Goal: Task Accomplishment & Management: Complete application form

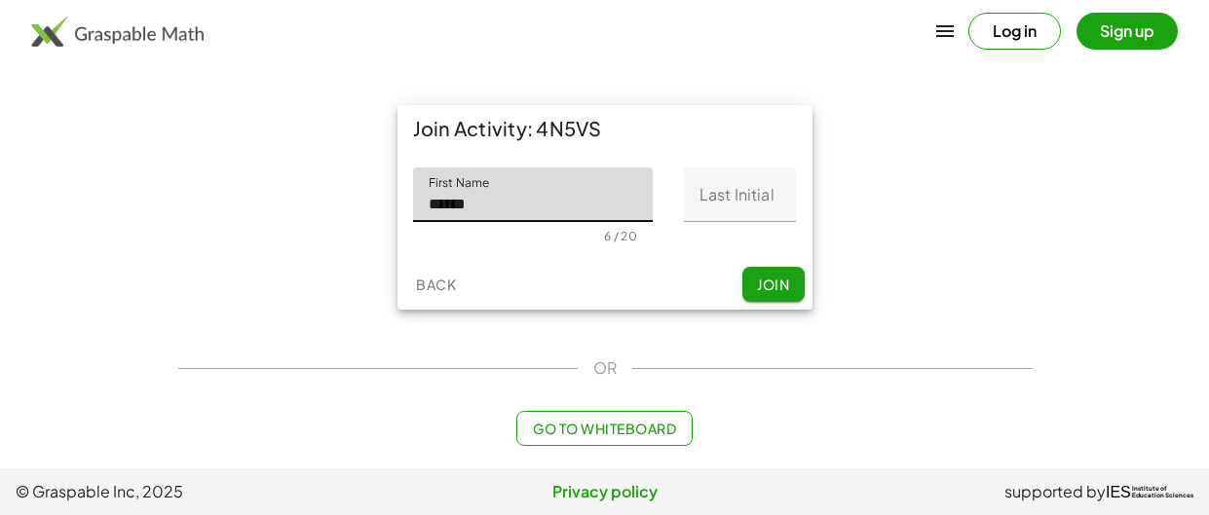
type input "******"
click at [719, 169] on input "Last Initial" at bounding box center [740, 195] width 112 height 55
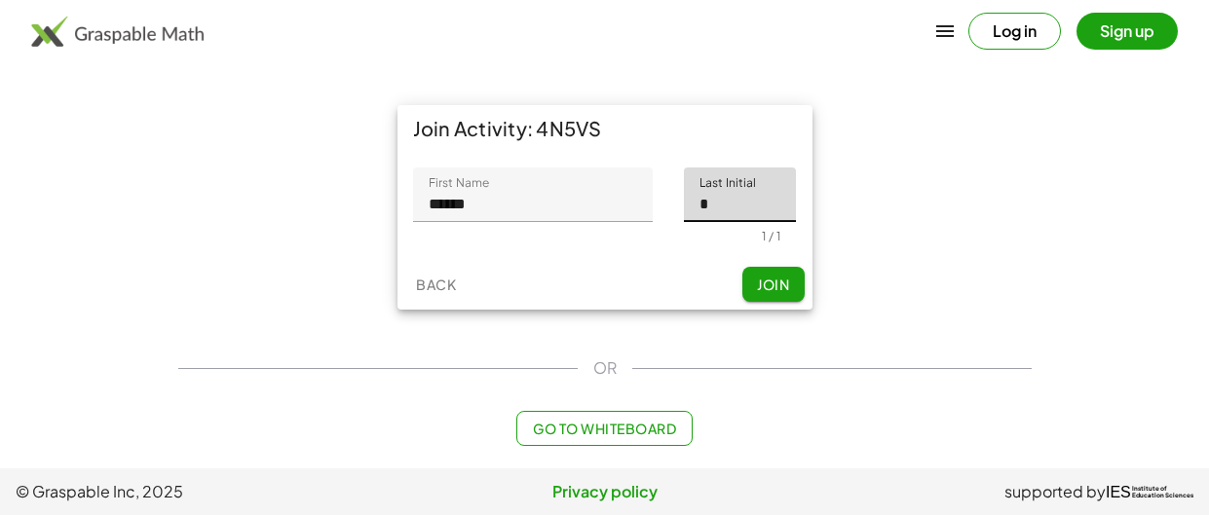
type input "*"
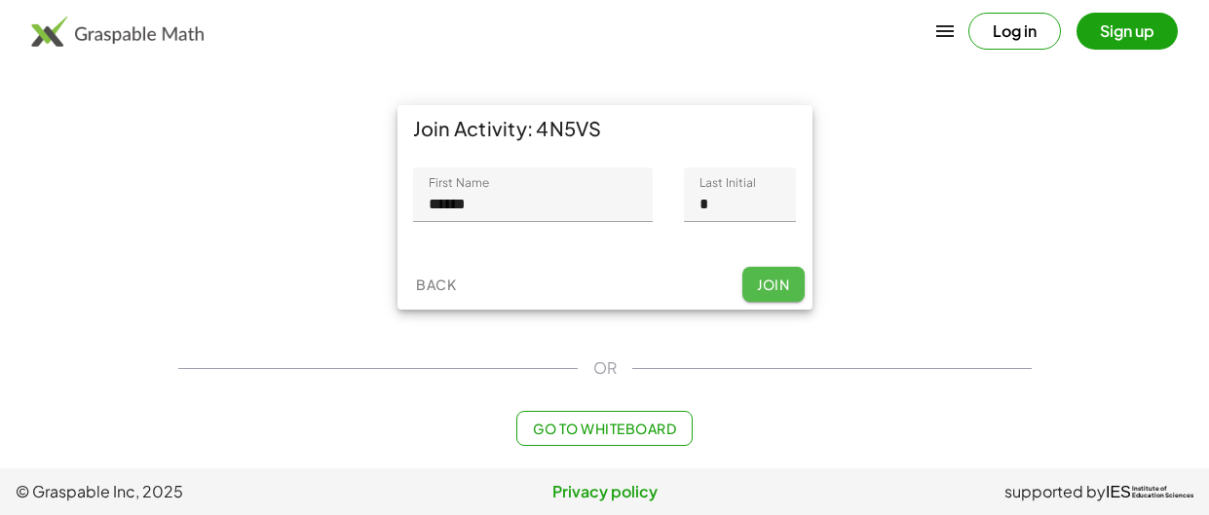
click at [777, 286] on span "Join" at bounding box center [773, 285] width 32 height 18
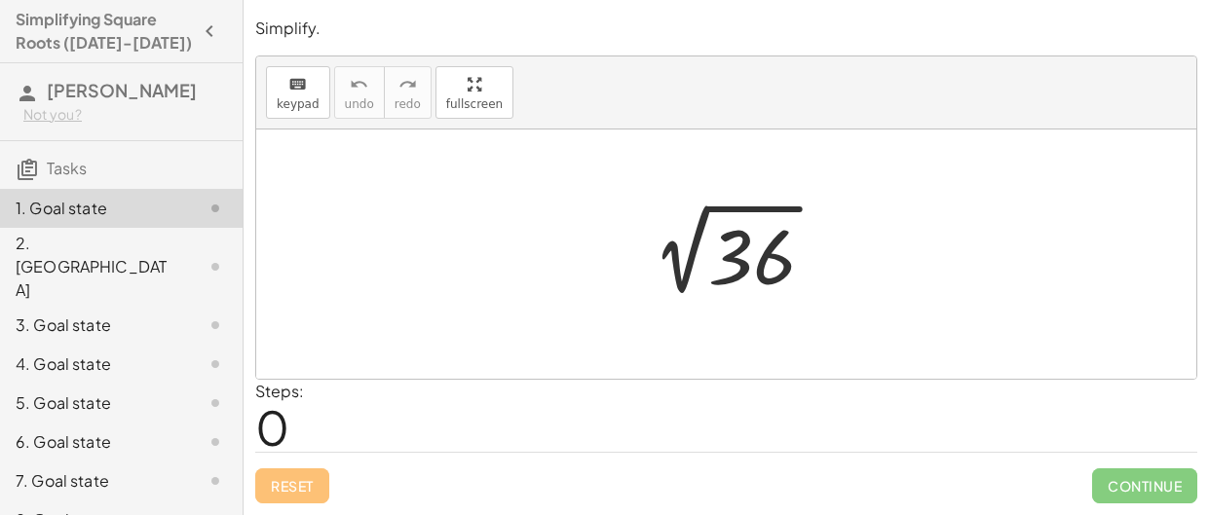
click at [739, 207] on div at bounding box center [733, 255] width 213 height 98
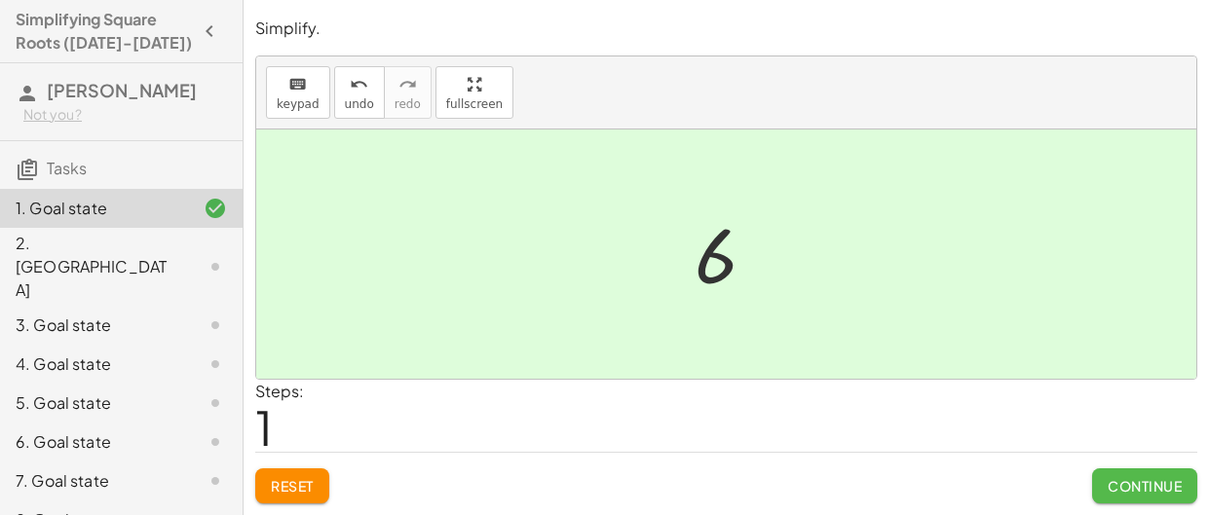
click at [1150, 489] on span "Continue" at bounding box center [1145, 486] width 74 height 18
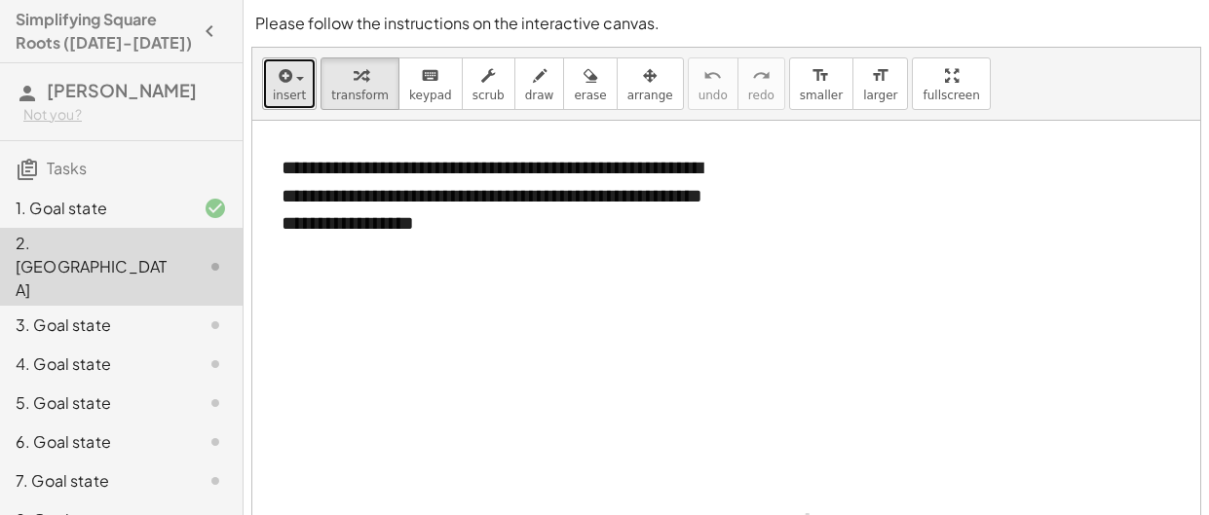
click at [303, 80] on button "insert" at bounding box center [289, 83] width 55 height 53
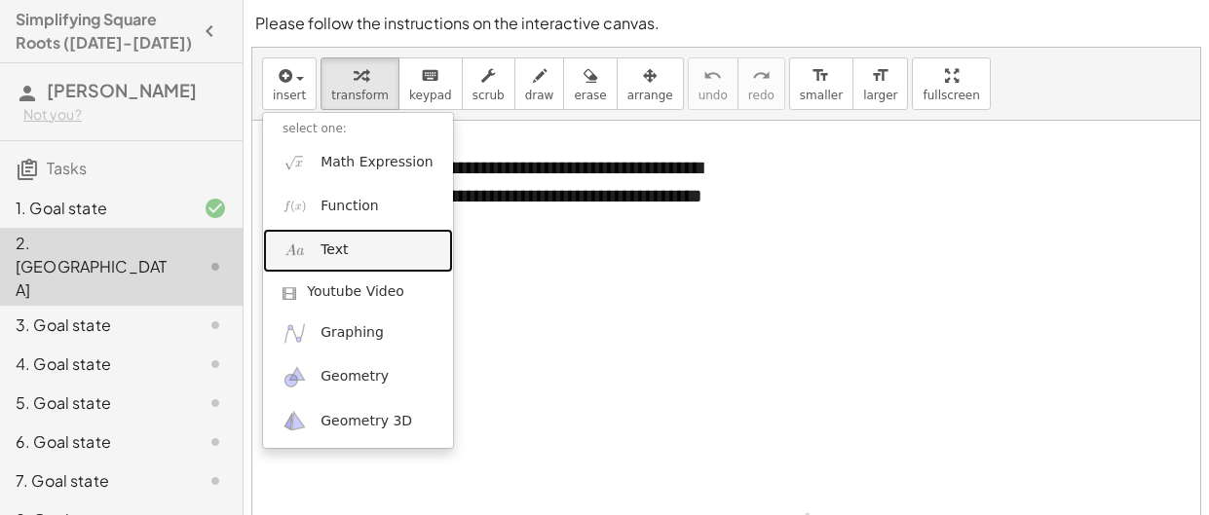
click at [417, 258] on link "Text" at bounding box center [358, 251] width 190 height 44
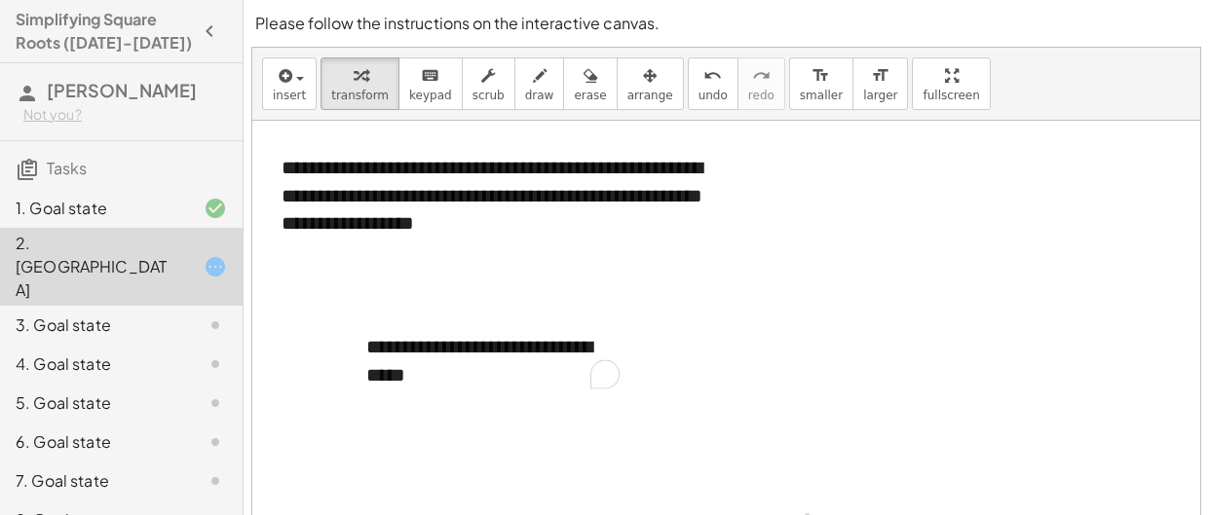
click at [900, 303] on div at bounding box center [726, 336] width 948 height 430
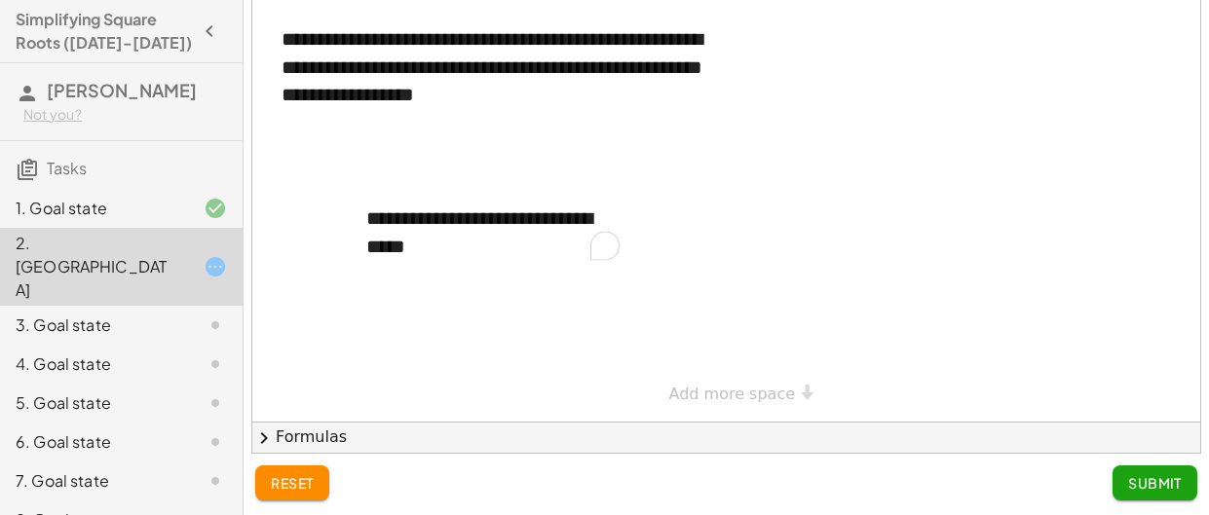
scroll to position [130, 0]
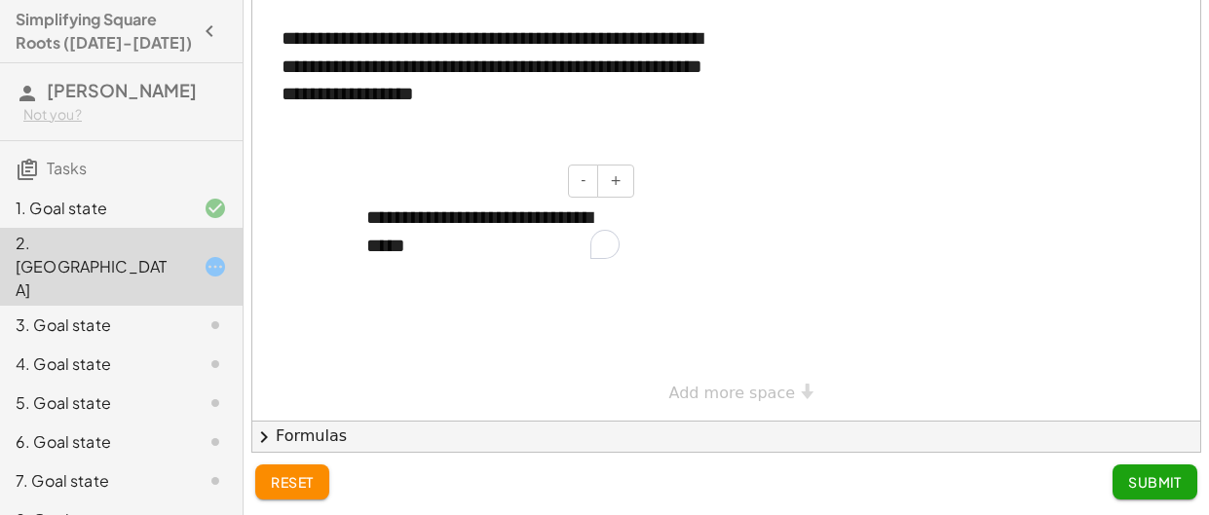
click at [450, 245] on div "**********" at bounding box center [493, 231] width 292 height 95
click at [1132, 474] on span "Submit" at bounding box center [1155, 483] width 54 height 18
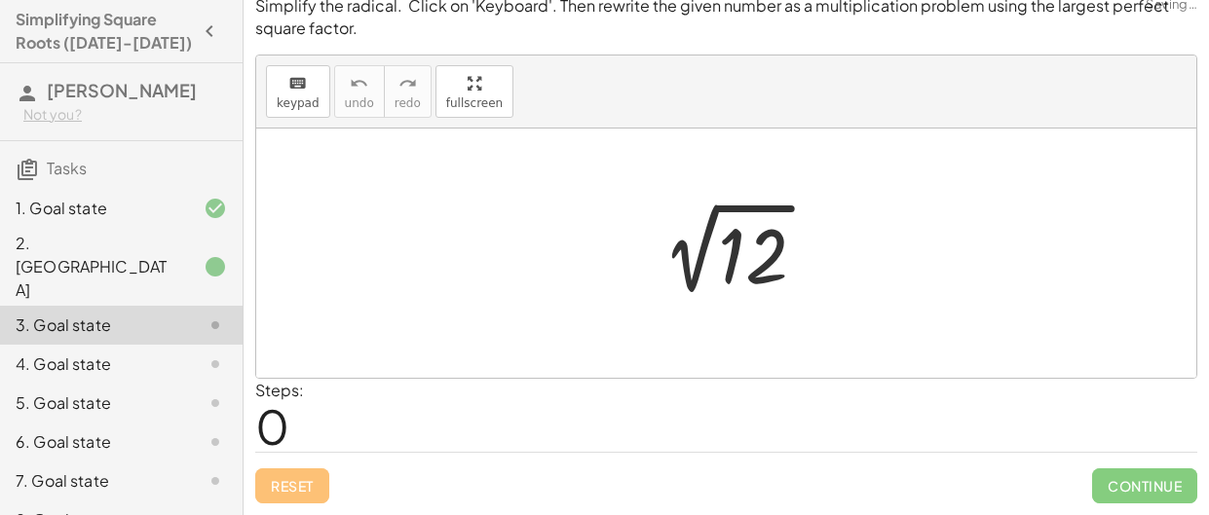
scroll to position [16, 0]
click at [282, 94] on div "keyboard" at bounding box center [298, 83] width 43 height 23
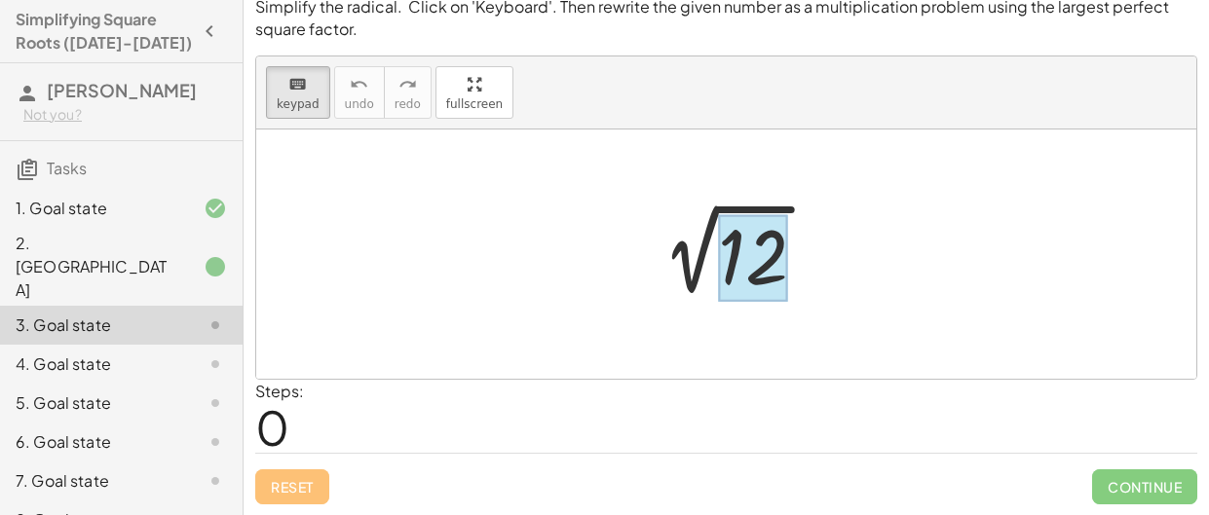
click at [741, 250] on div at bounding box center [753, 257] width 70 height 87
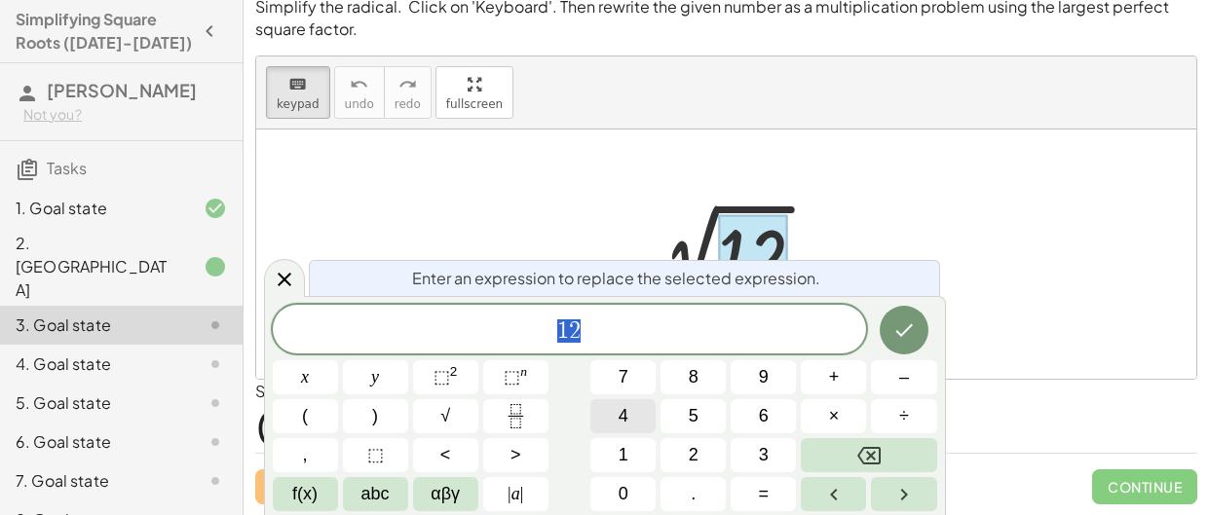
click at [636, 427] on button "4" at bounding box center [623, 417] width 65 height 34
click at [855, 414] on button "×" at bounding box center [833, 417] width 65 height 34
click at [780, 414] on button "6" at bounding box center [763, 417] width 65 height 34
click at [904, 344] on button "Done" at bounding box center [904, 330] width 49 height 49
click at [919, 325] on button "Done" at bounding box center [904, 330] width 49 height 49
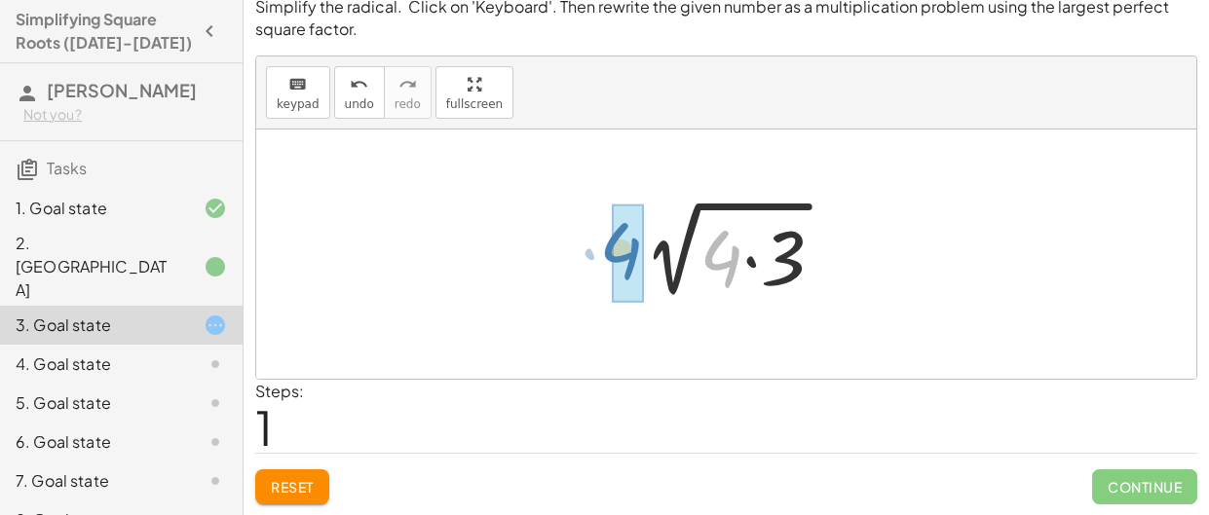
drag, startPoint x: 723, startPoint y: 262, endPoint x: 623, endPoint y: 254, distance: 100.7
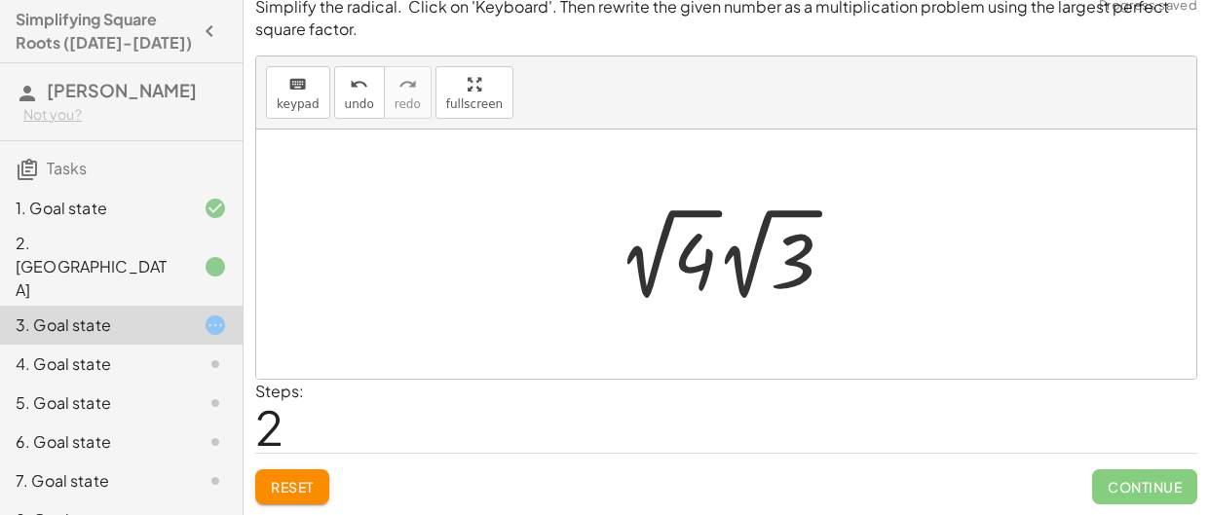
click at [694, 265] on div at bounding box center [733, 254] width 251 height 107
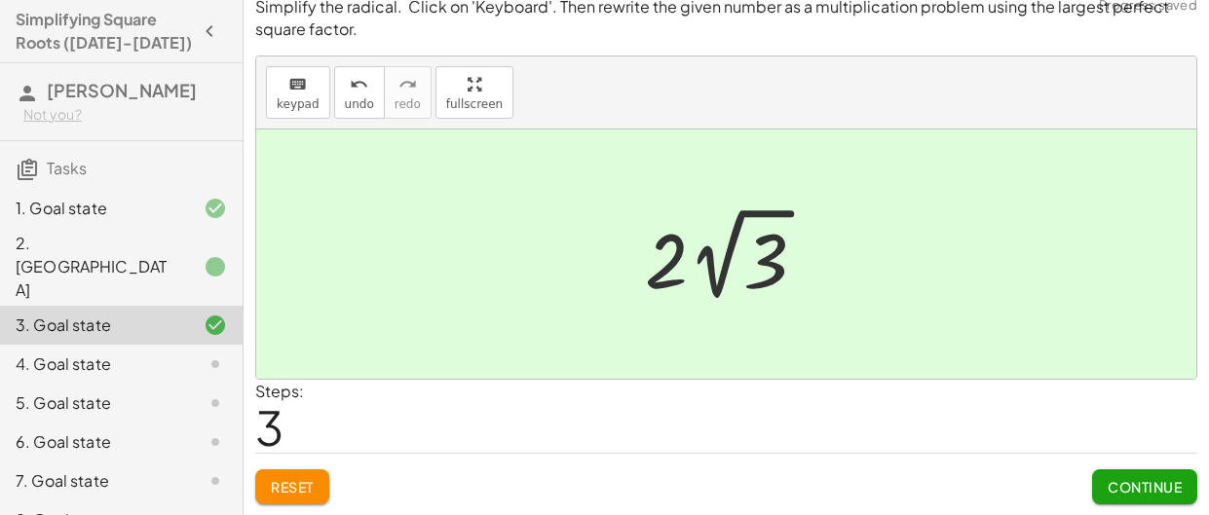
click at [1132, 482] on span "Continue" at bounding box center [1145, 487] width 74 height 18
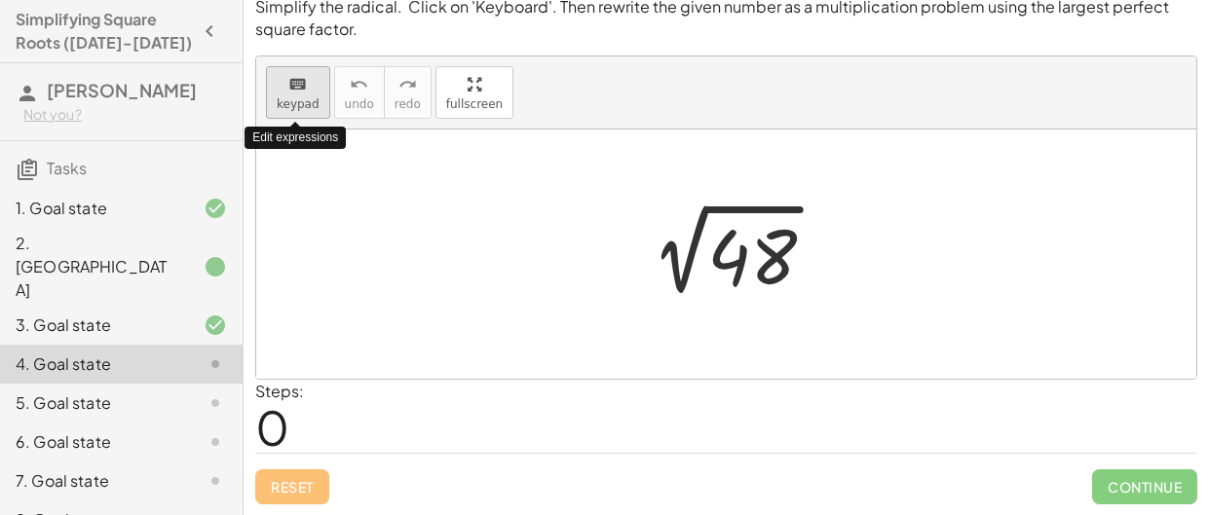
click at [283, 88] on div "keyboard" at bounding box center [298, 83] width 43 height 23
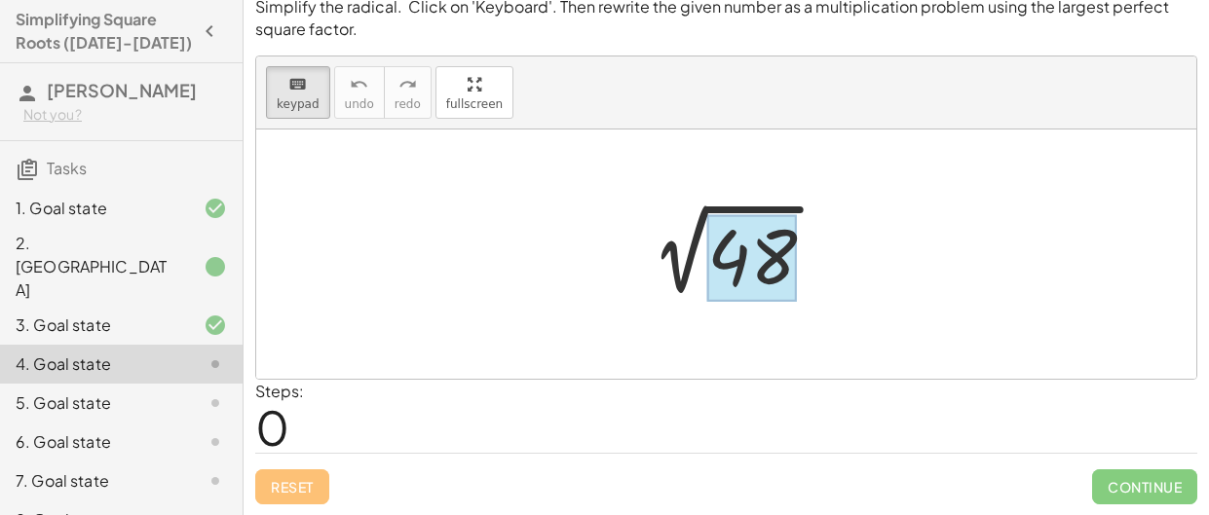
click at [771, 244] on div at bounding box center [752, 257] width 90 height 87
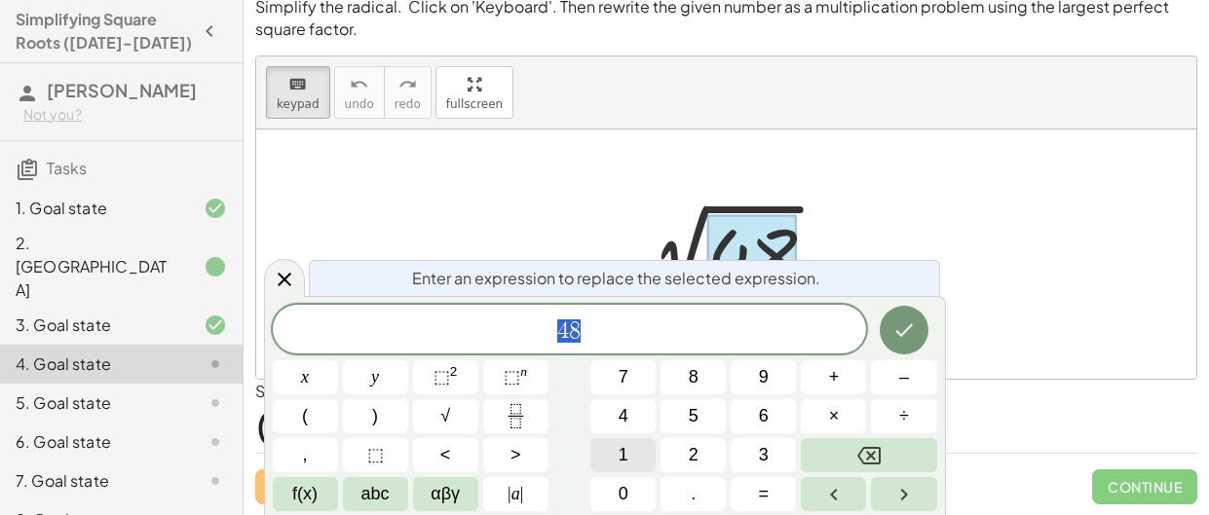
click at [643, 448] on button "1" at bounding box center [623, 456] width 65 height 34
click at [774, 412] on button "6" at bounding box center [763, 417] width 65 height 34
click at [826, 414] on button "×" at bounding box center [833, 417] width 65 height 34
click at [778, 454] on button "3" at bounding box center [763, 456] width 65 height 34
click at [903, 319] on icon "Done" at bounding box center [904, 330] width 23 height 23
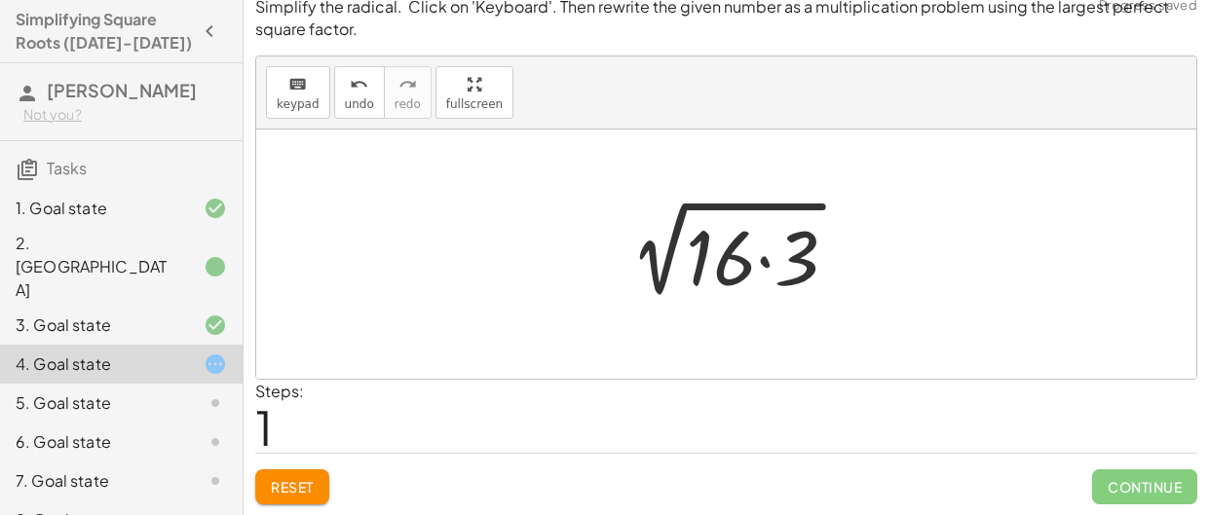
click at [690, 269] on div at bounding box center [733, 255] width 259 height 100
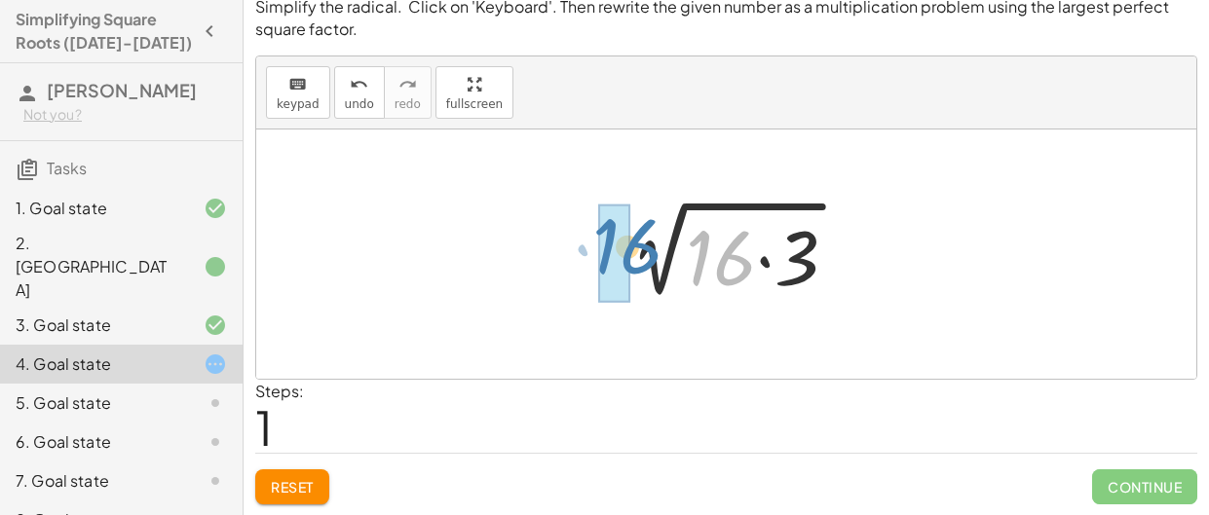
drag, startPoint x: 714, startPoint y: 266, endPoint x: 612, endPoint y: 257, distance: 102.7
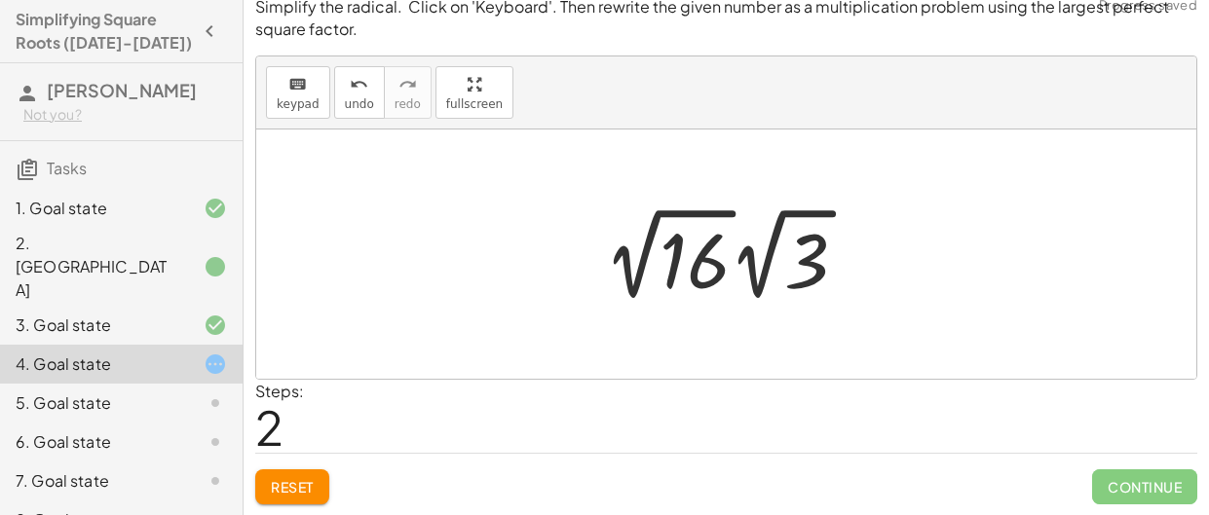
click at [694, 258] on div at bounding box center [733, 254] width 279 height 107
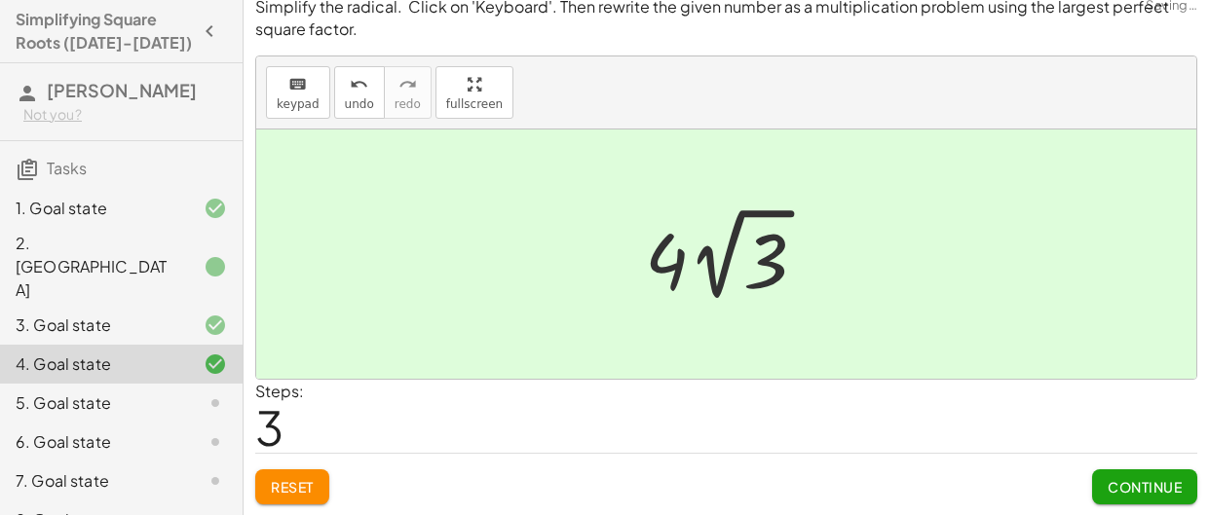
click at [1116, 480] on span "Continue" at bounding box center [1145, 487] width 74 height 18
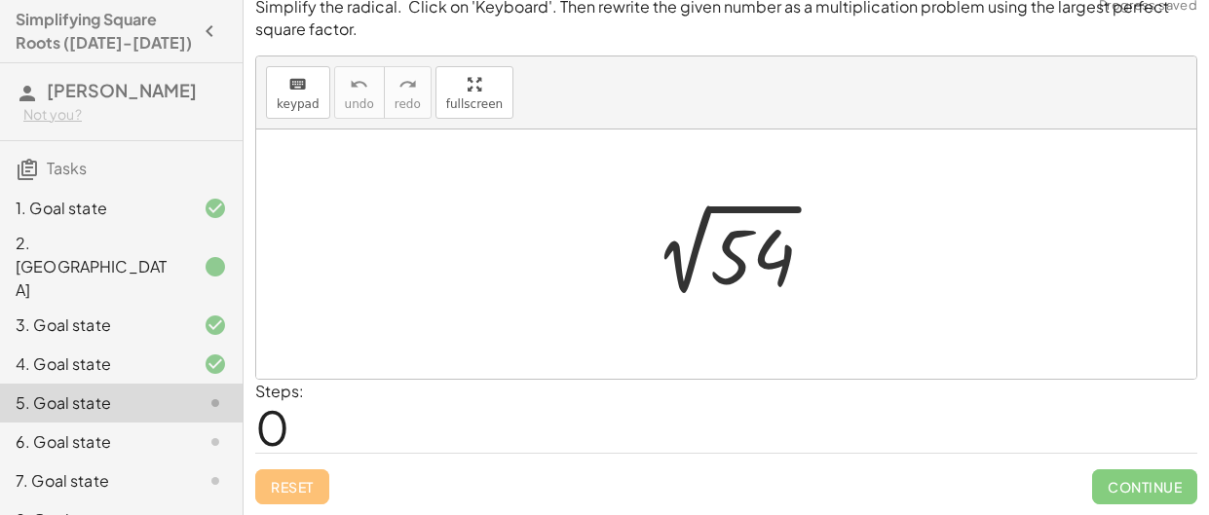
scroll to position [70, 0]
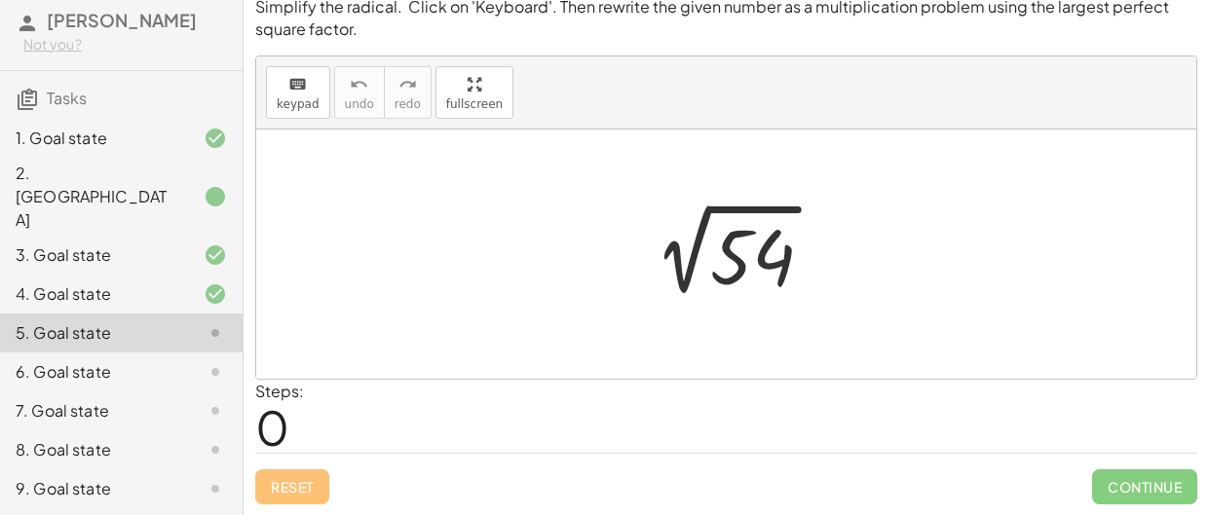
click at [733, 266] on div at bounding box center [734, 255] width 210 height 98
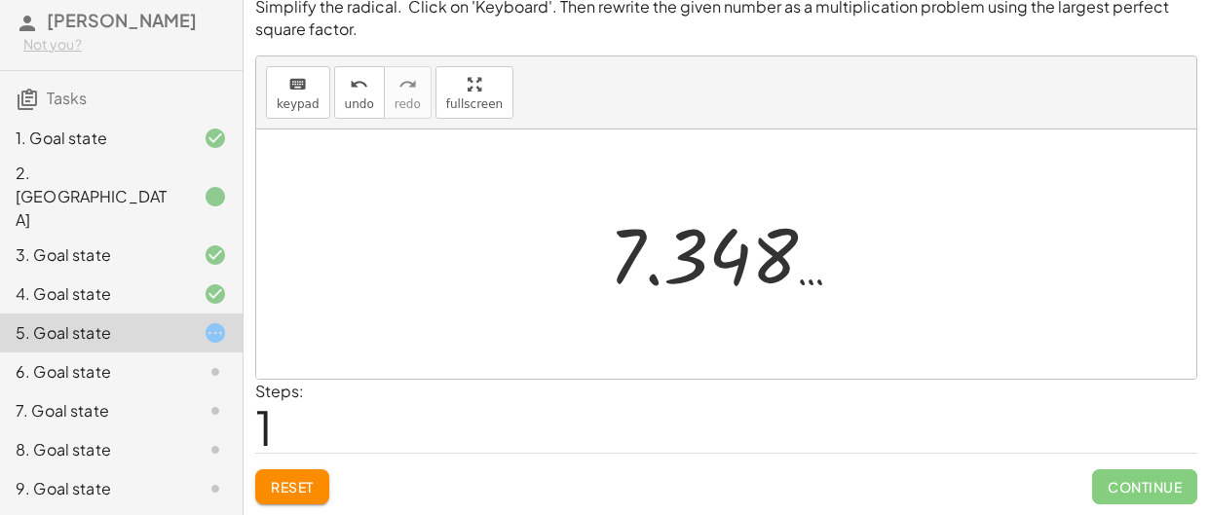
click at [733, 266] on div at bounding box center [733, 255] width 268 height 96
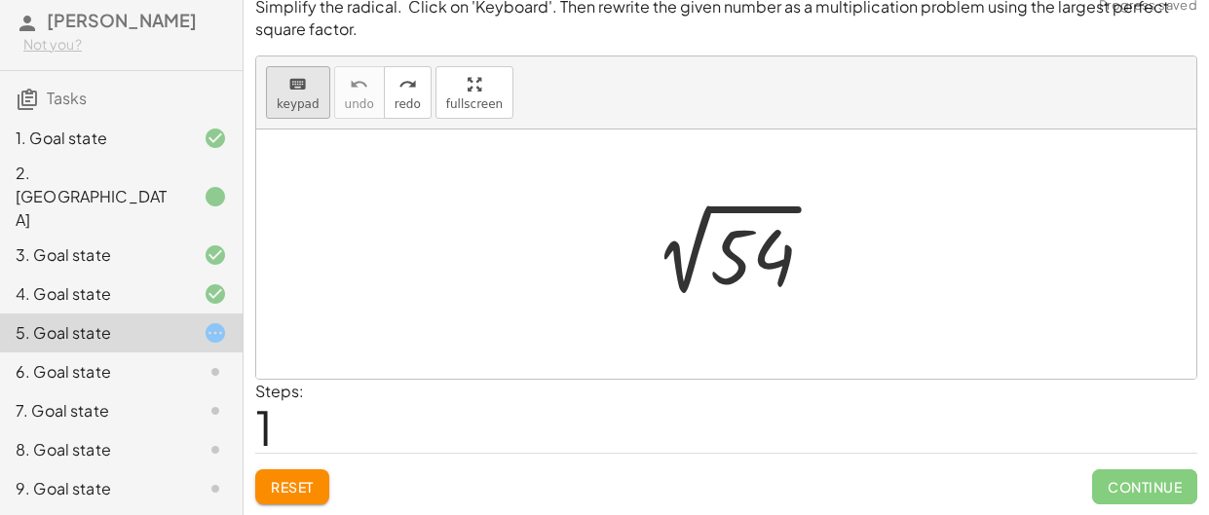
click at [288, 88] on icon "keyboard" at bounding box center [297, 84] width 19 height 23
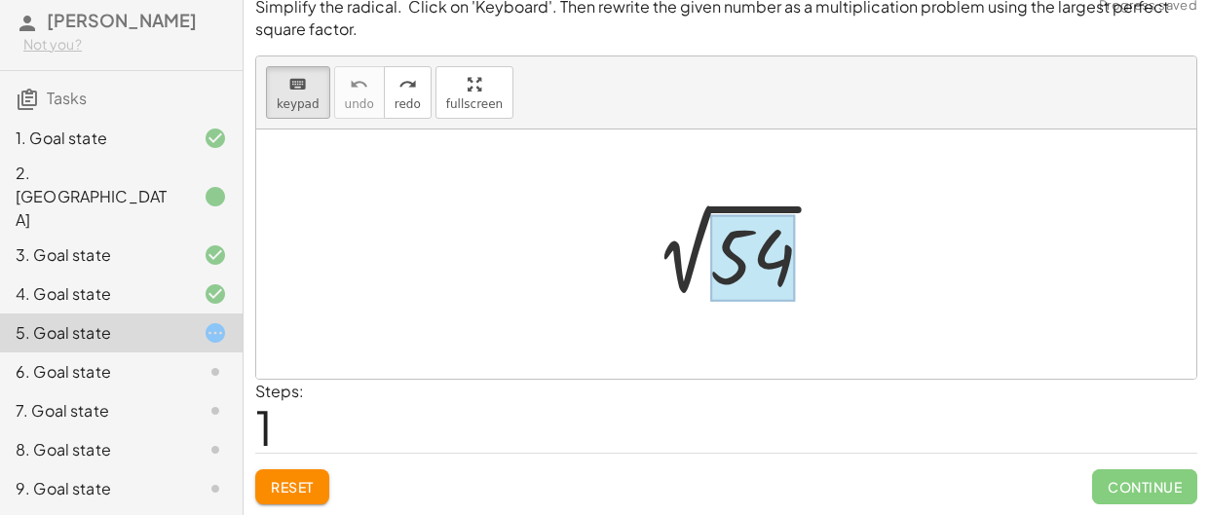
click at [753, 259] on div at bounding box center [752, 257] width 85 height 87
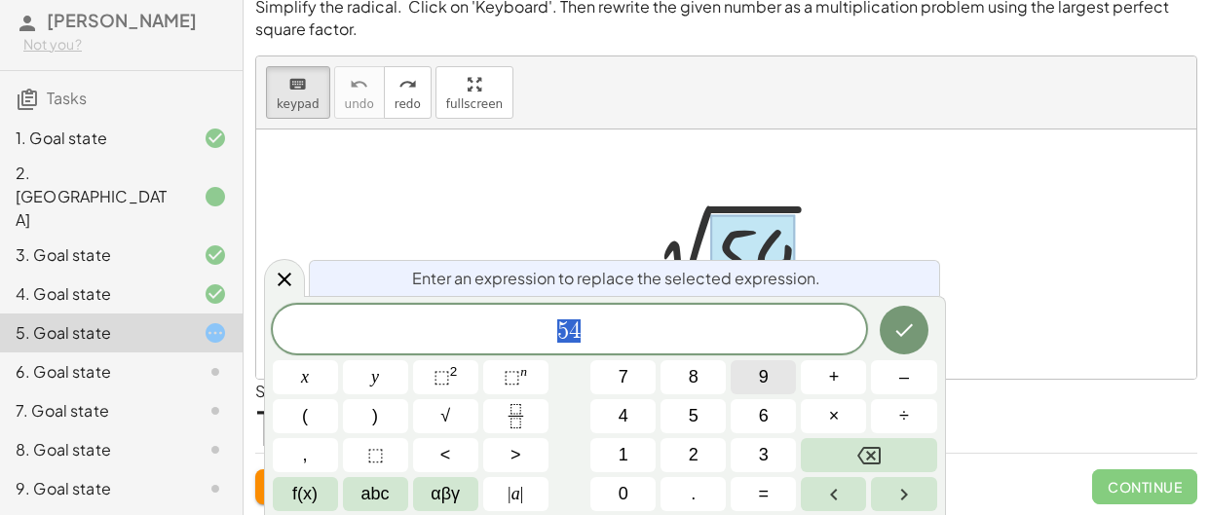
click at [759, 379] on span "9" at bounding box center [764, 377] width 10 height 26
click at [818, 409] on button "×" at bounding box center [833, 417] width 65 height 34
click at [743, 426] on button "6" at bounding box center [763, 417] width 65 height 34
click at [896, 344] on button "Done" at bounding box center [904, 330] width 49 height 49
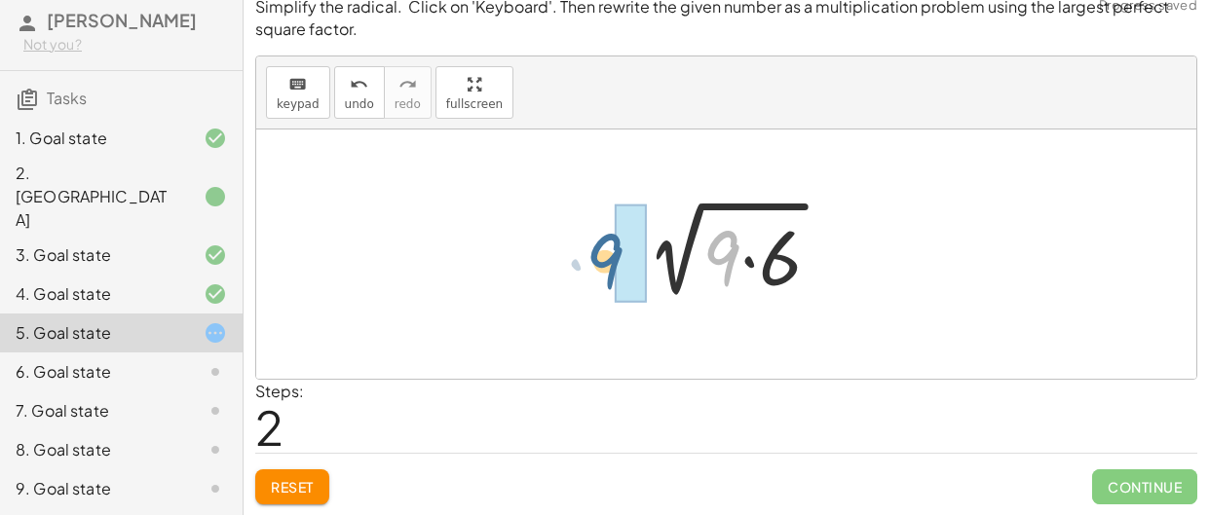
drag, startPoint x: 727, startPoint y: 254, endPoint x: 610, endPoint y: 257, distance: 117.0
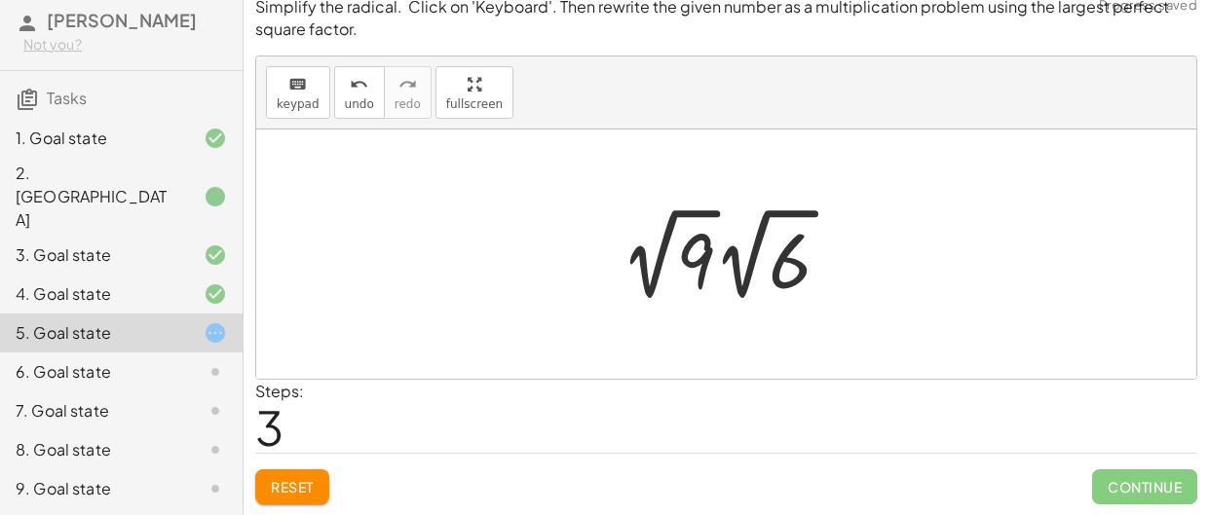
click at [674, 259] on div at bounding box center [734, 254] width 246 height 107
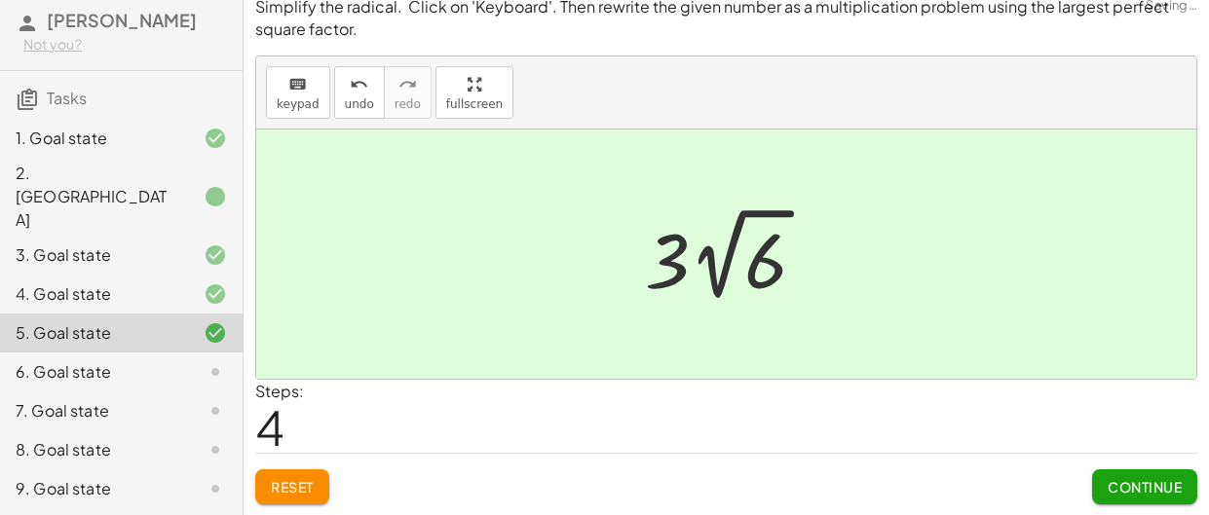
click at [1158, 492] on span "Continue" at bounding box center [1145, 487] width 74 height 18
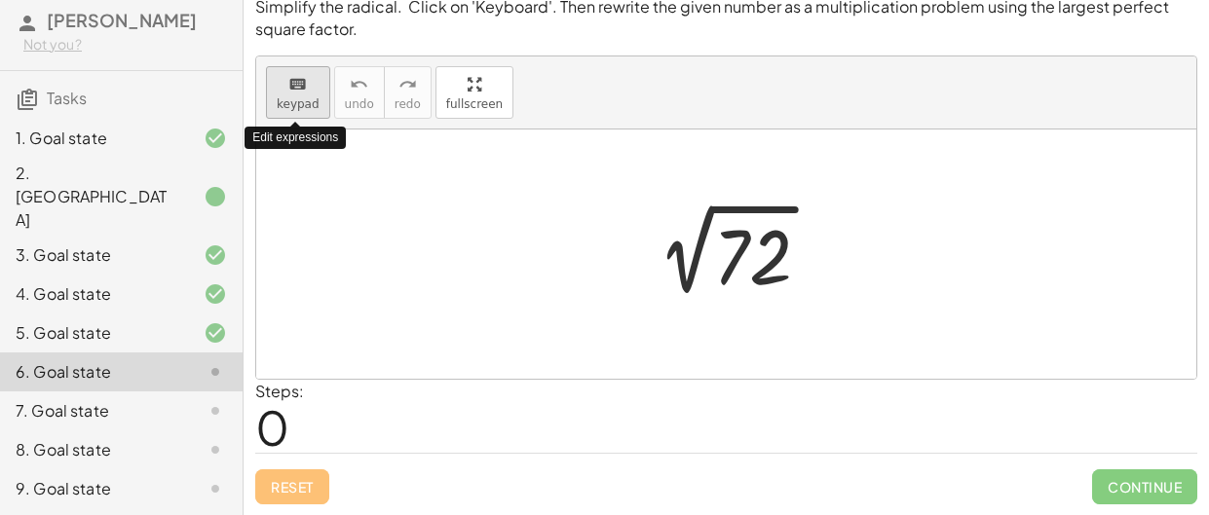
click at [310, 104] on span "keypad" at bounding box center [298, 104] width 43 height 14
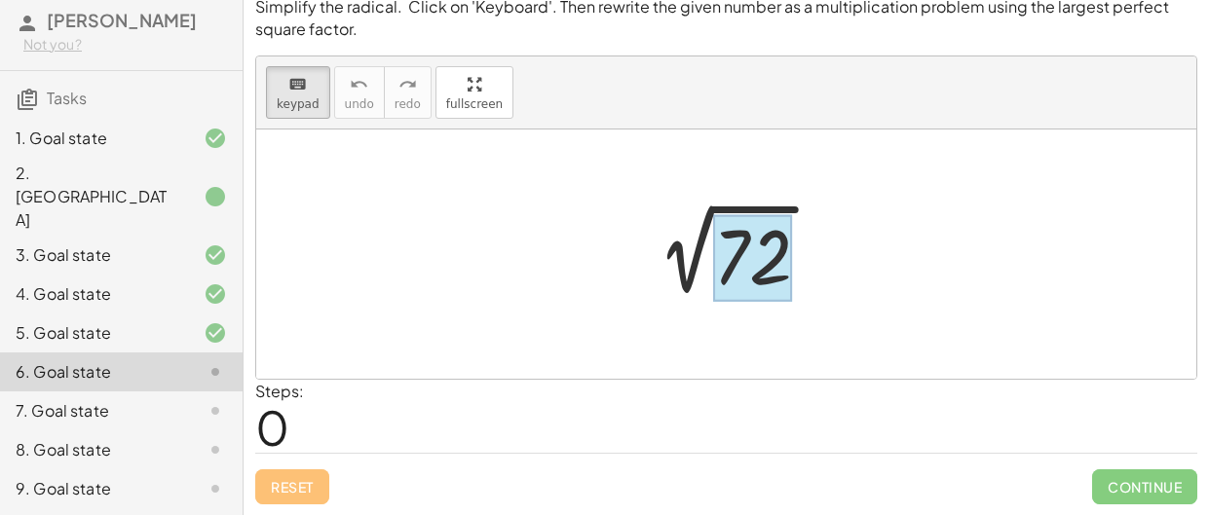
click at [763, 260] on div at bounding box center [752, 257] width 79 height 87
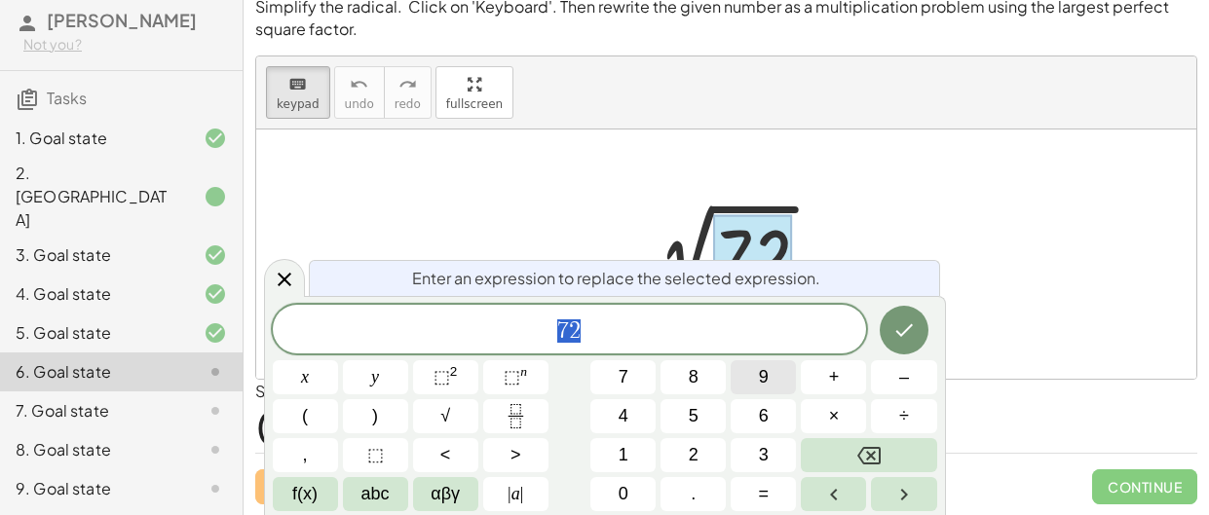
click at [771, 383] on button "9" at bounding box center [763, 378] width 65 height 34
click at [839, 407] on button "×" at bounding box center [833, 417] width 65 height 34
click at [692, 374] on span "8" at bounding box center [694, 377] width 10 height 26
click at [887, 322] on button "Done" at bounding box center [904, 330] width 49 height 49
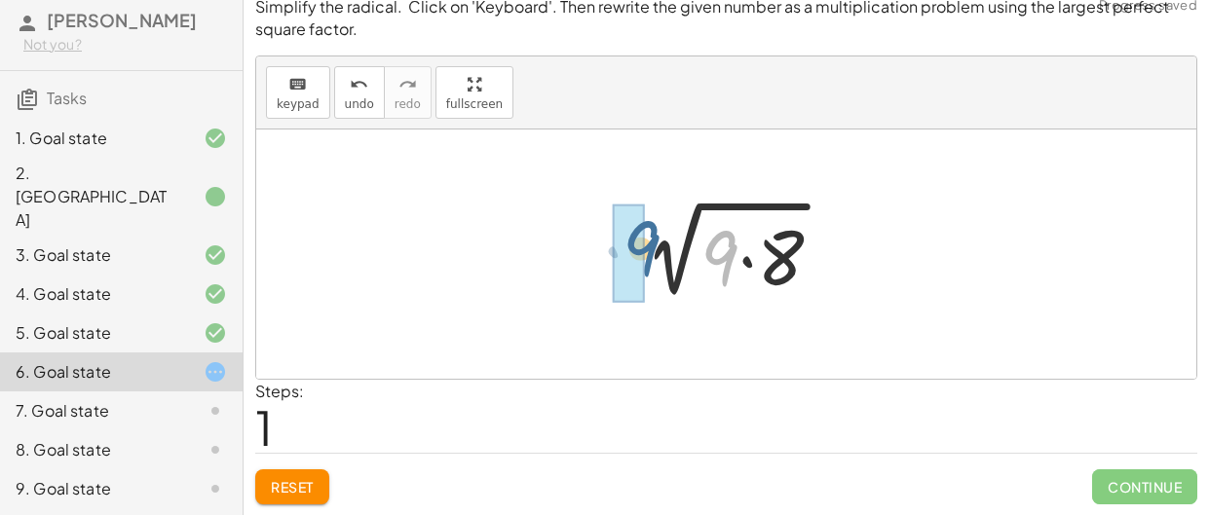
drag, startPoint x: 726, startPoint y: 258, endPoint x: 637, endPoint y: 249, distance: 89.1
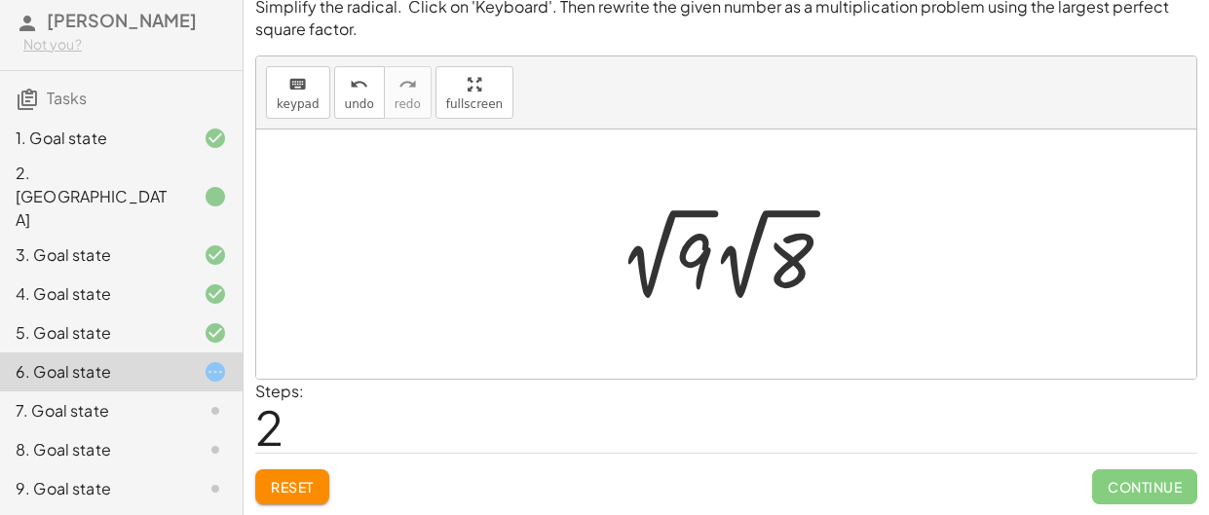
click at [668, 261] on div at bounding box center [733, 254] width 248 height 107
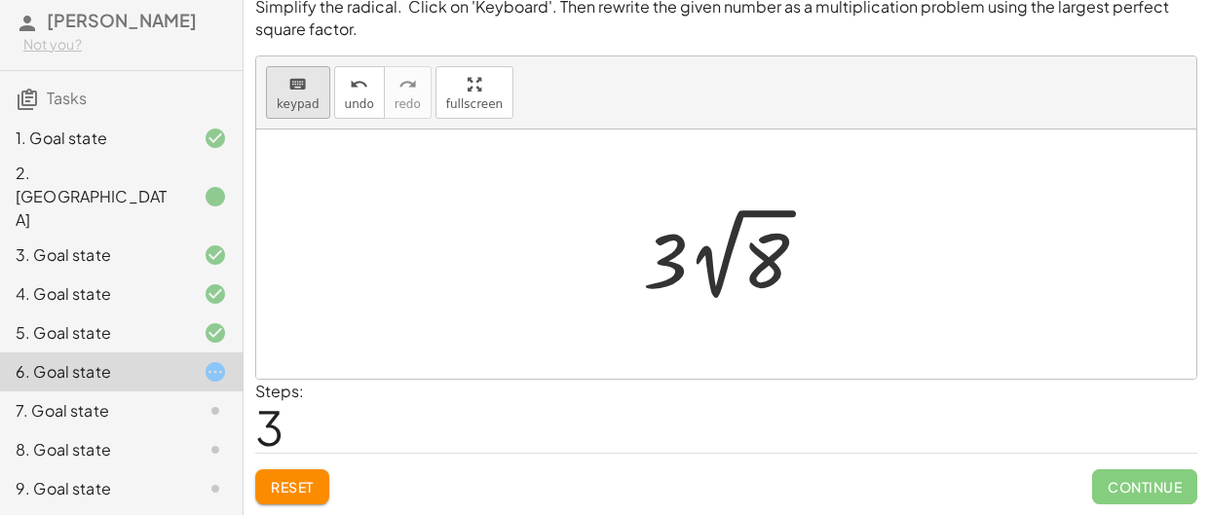
click at [318, 98] on button "keyboard keypad" at bounding box center [298, 92] width 64 height 53
click at [771, 250] on div at bounding box center [766, 262] width 47 height 87
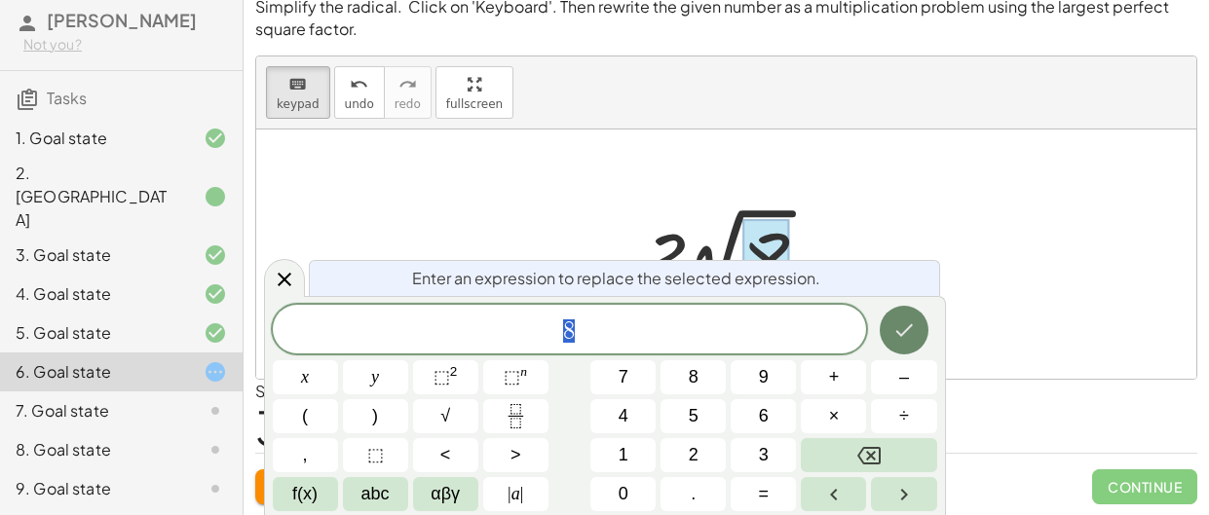
click at [904, 329] on icon "Done" at bounding box center [904, 330] width 23 height 23
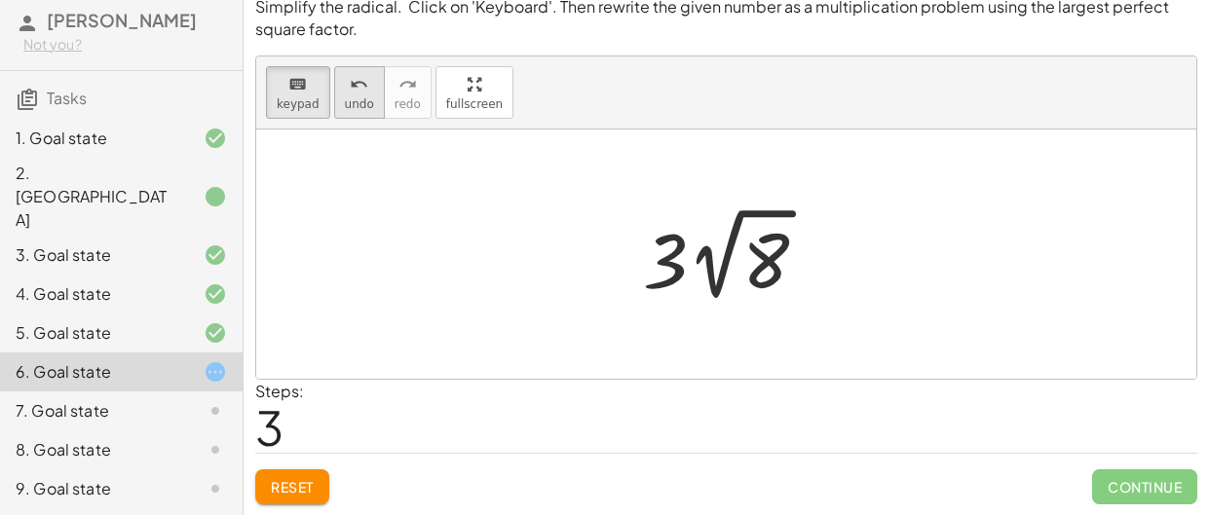
click at [345, 104] on span "undo" at bounding box center [359, 104] width 29 height 14
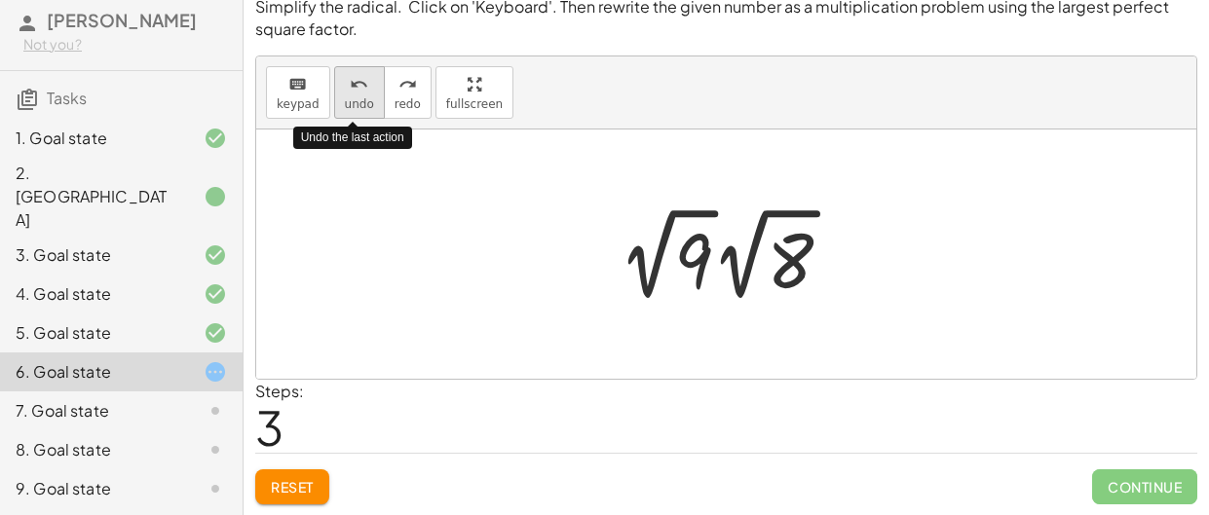
click at [345, 104] on span "undo" at bounding box center [359, 104] width 29 height 14
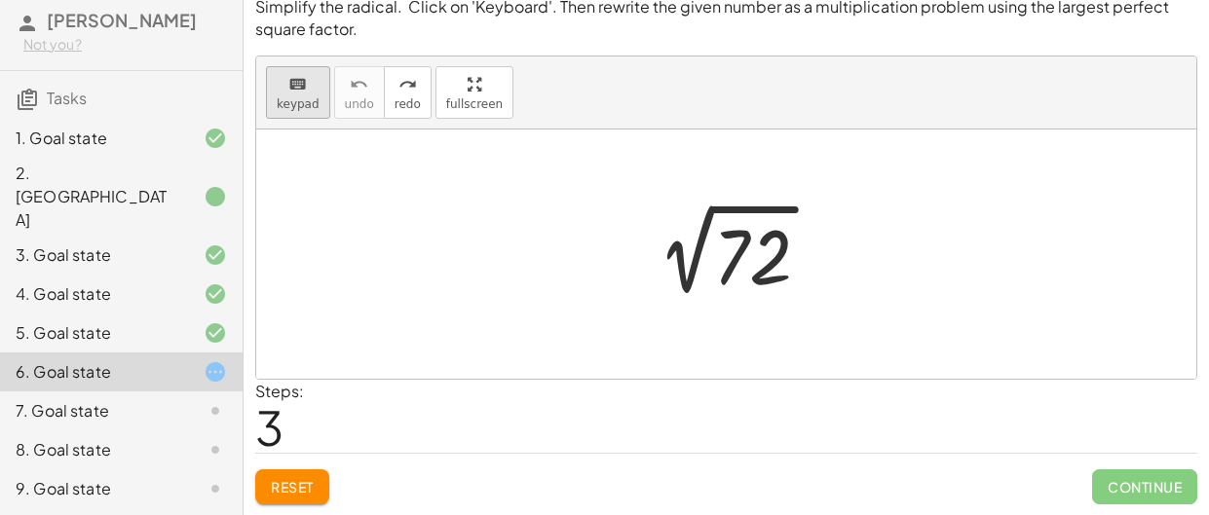
click at [296, 83] on icon "keyboard" at bounding box center [297, 84] width 19 height 23
click at [733, 258] on div at bounding box center [752, 257] width 79 height 87
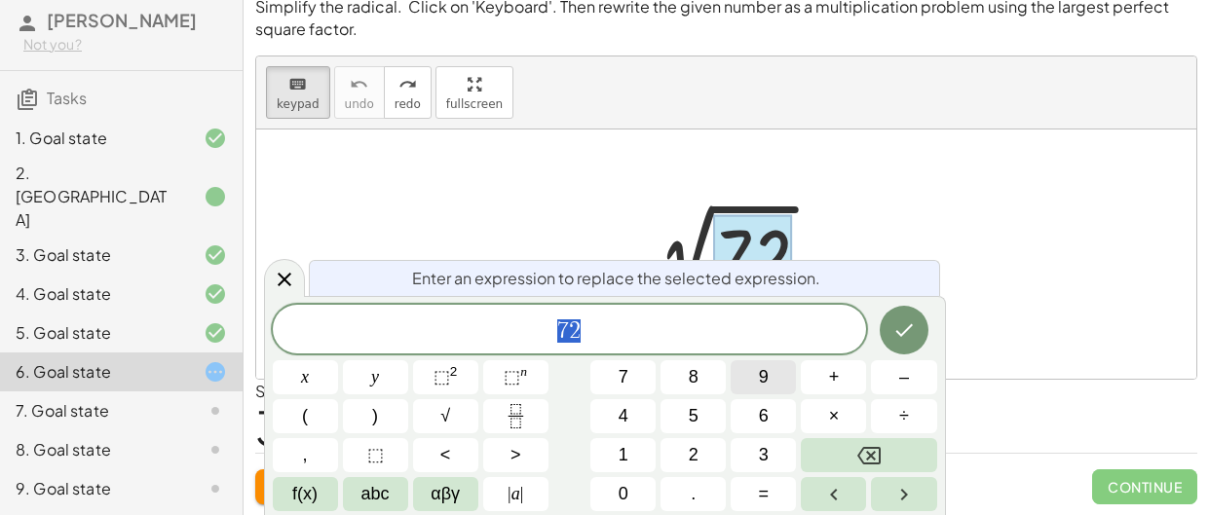
click at [759, 378] on span "9" at bounding box center [764, 377] width 10 height 26
click at [825, 403] on button "×" at bounding box center [833, 417] width 65 height 34
click at [707, 379] on button "8" at bounding box center [693, 378] width 65 height 34
click at [903, 341] on button "Done" at bounding box center [904, 330] width 49 height 49
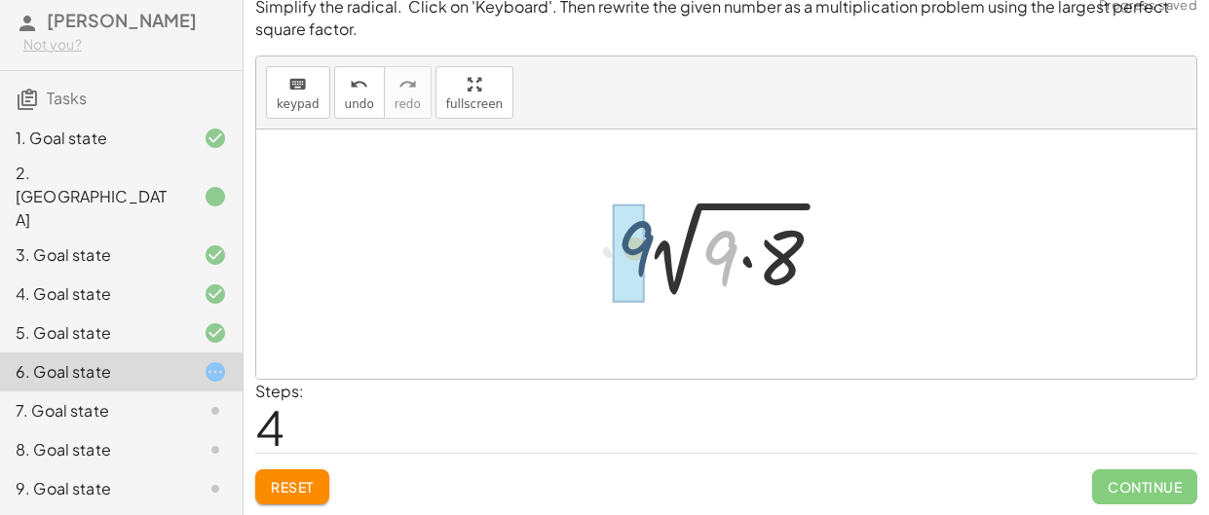
drag, startPoint x: 732, startPoint y: 256, endPoint x: 632, endPoint y: 244, distance: 100.2
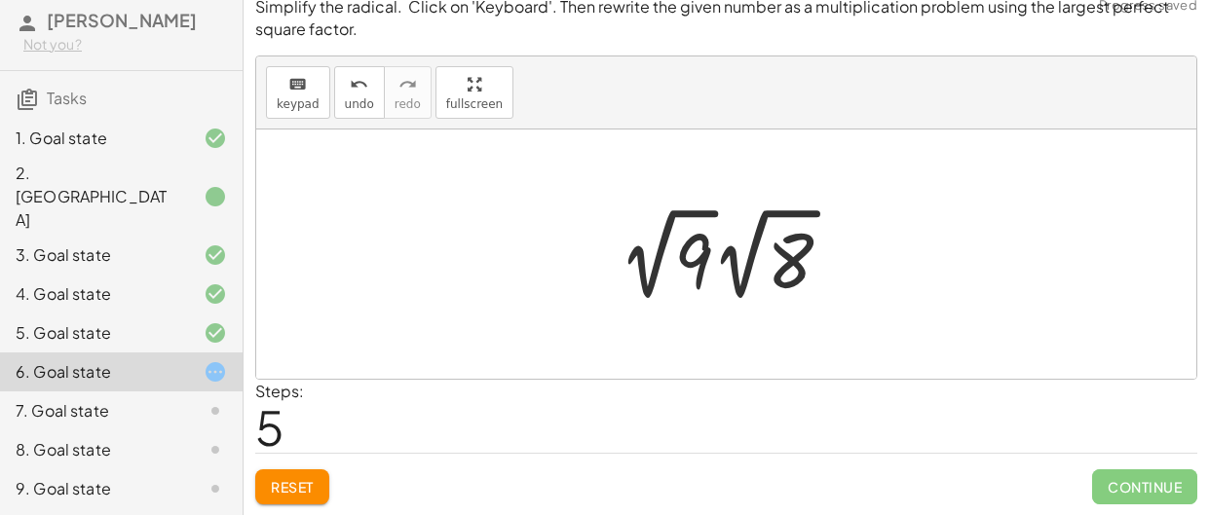
click at [690, 256] on div at bounding box center [733, 254] width 248 height 107
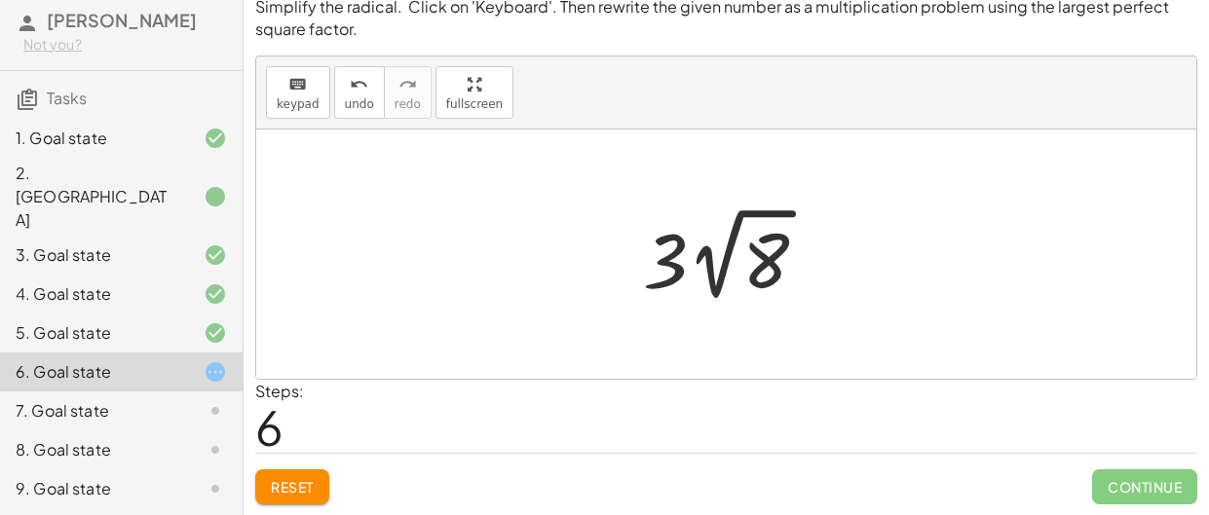
click at [776, 265] on div at bounding box center [733, 254] width 200 height 107
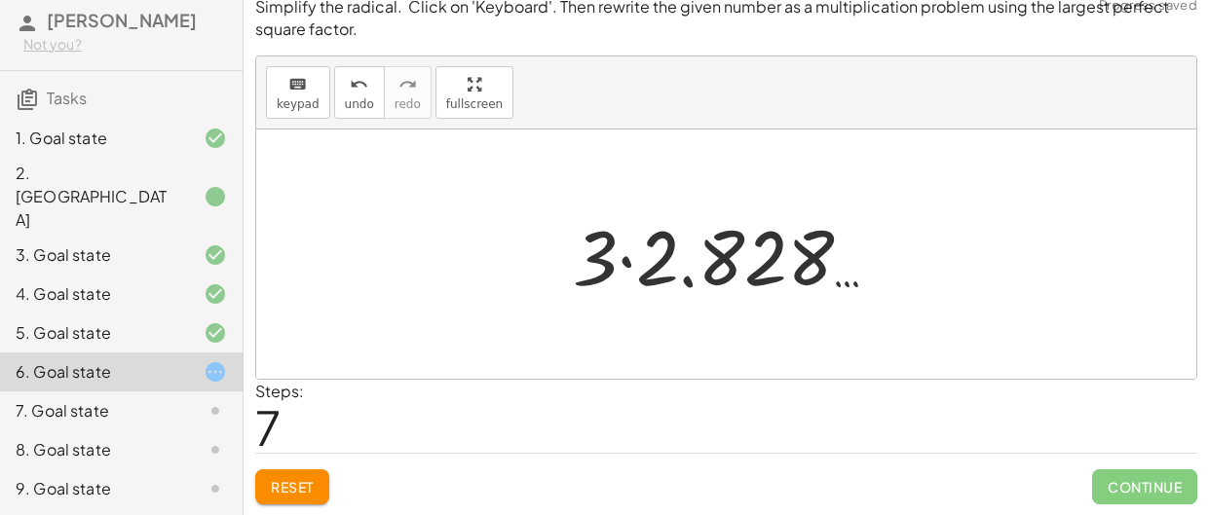
click at [671, 248] on div at bounding box center [733, 255] width 340 height 100
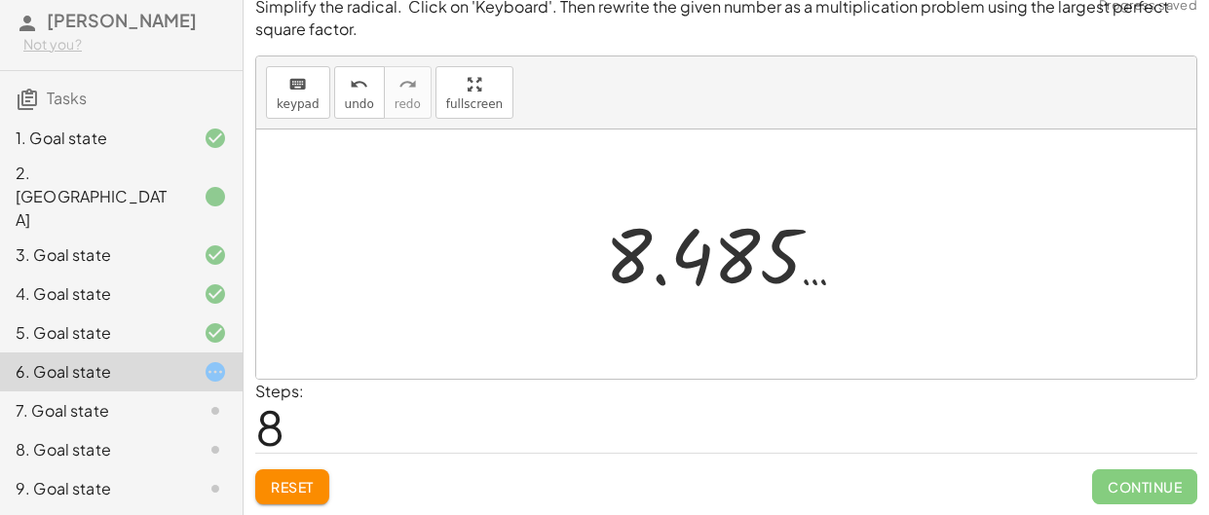
click at [652, 253] on div at bounding box center [733, 255] width 277 height 96
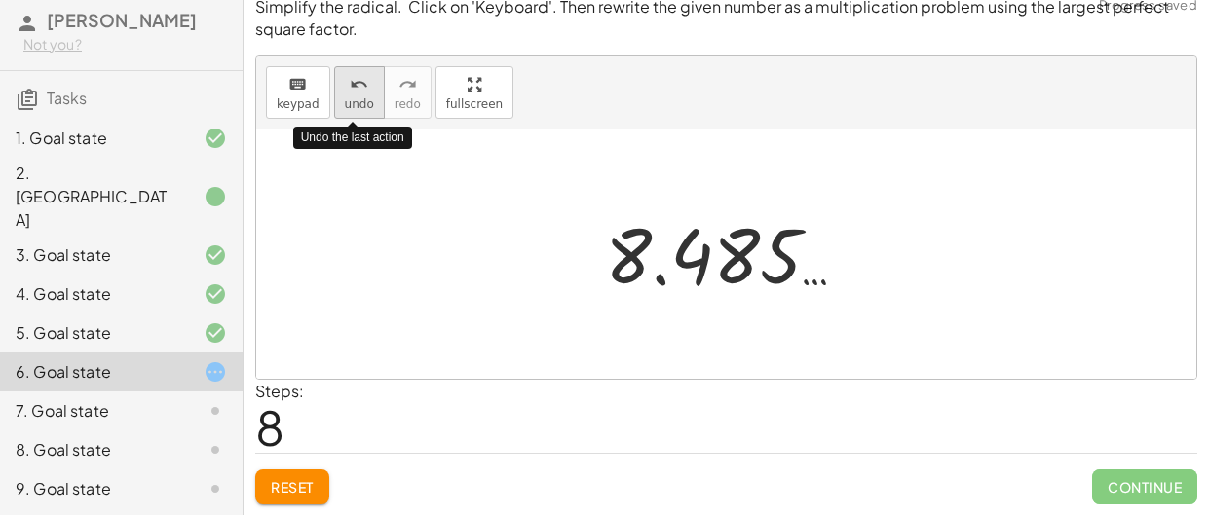
click at [352, 108] on span "undo" at bounding box center [359, 104] width 29 height 14
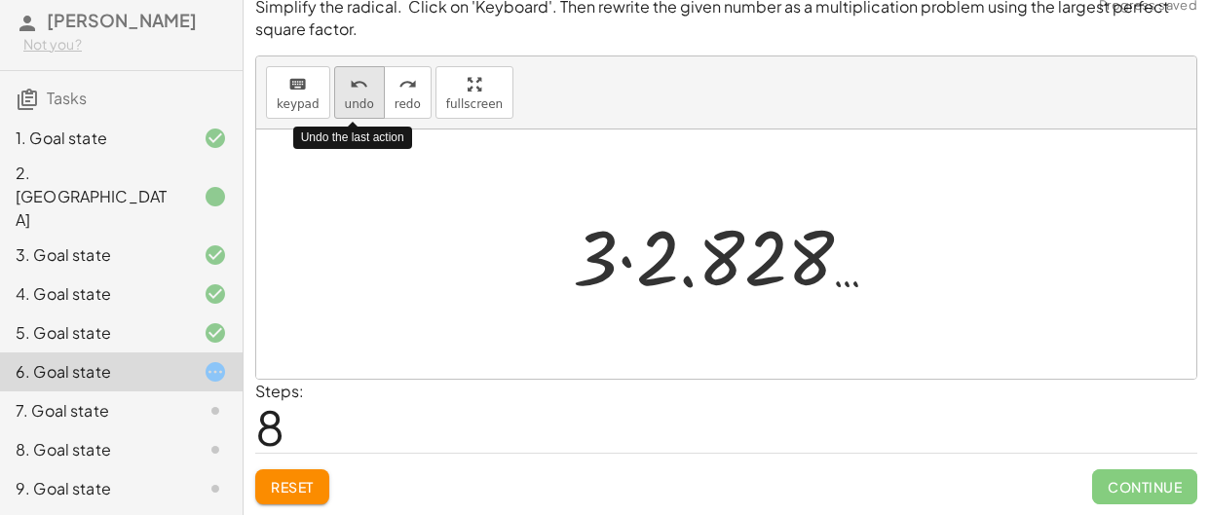
click at [352, 108] on span "undo" at bounding box center [359, 104] width 29 height 14
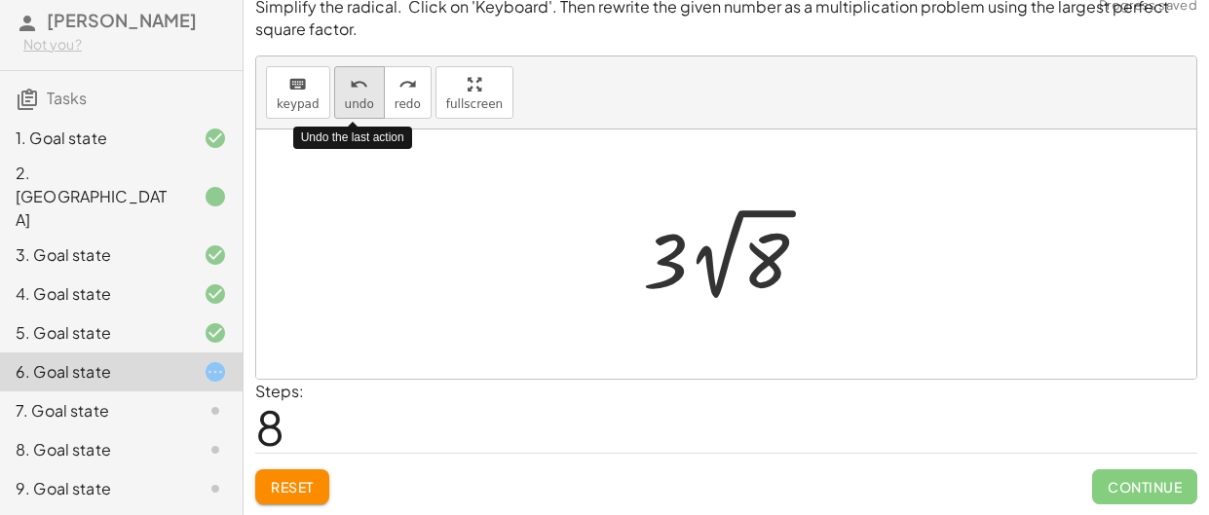
click at [352, 108] on span "undo" at bounding box center [359, 104] width 29 height 14
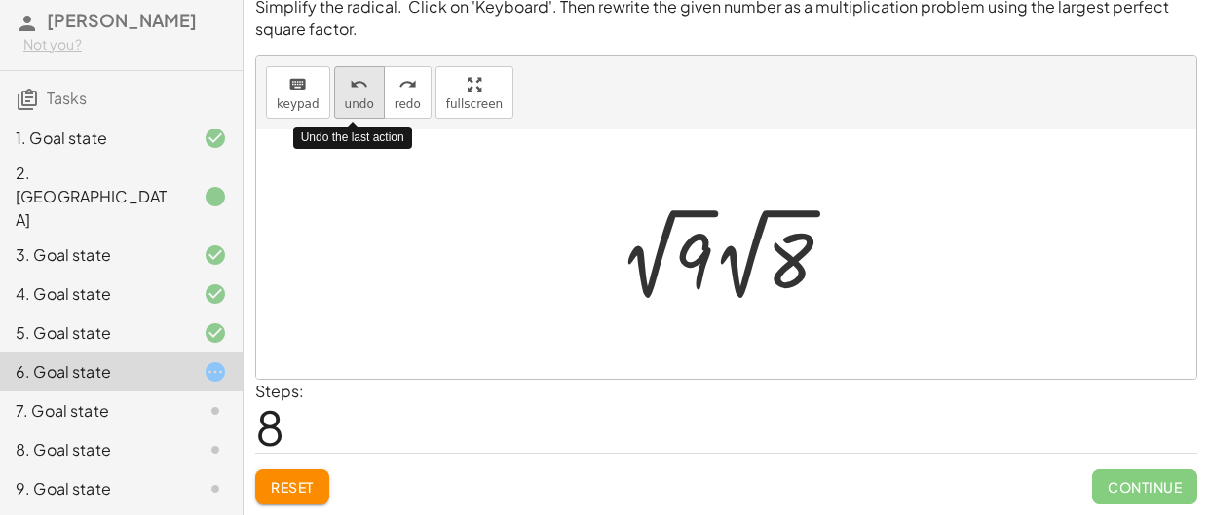
click at [352, 108] on span "undo" at bounding box center [359, 104] width 29 height 14
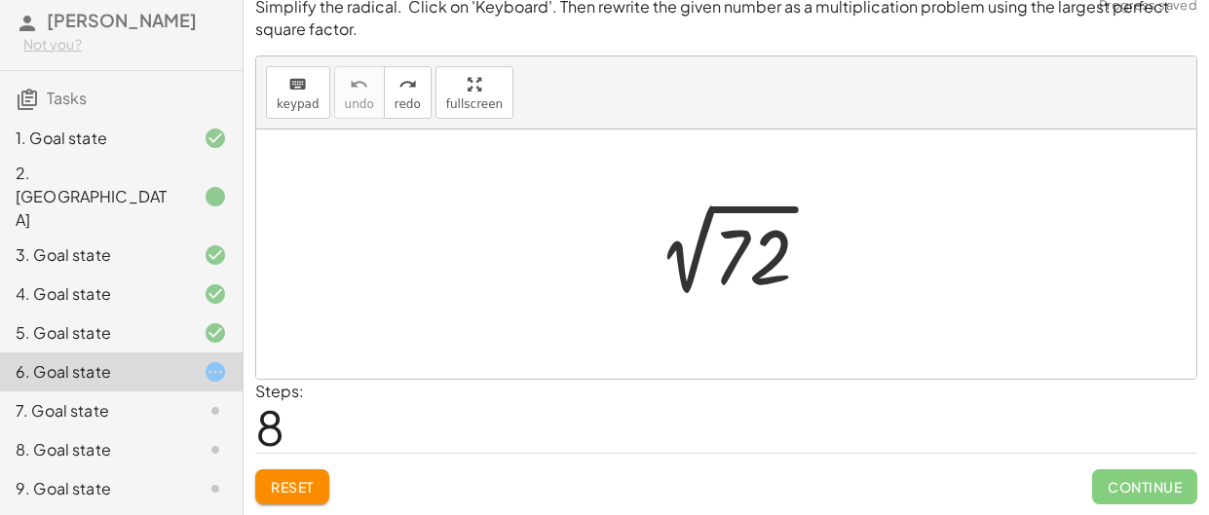
click at [768, 267] on div at bounding box center [733, 255] width 205 height 98
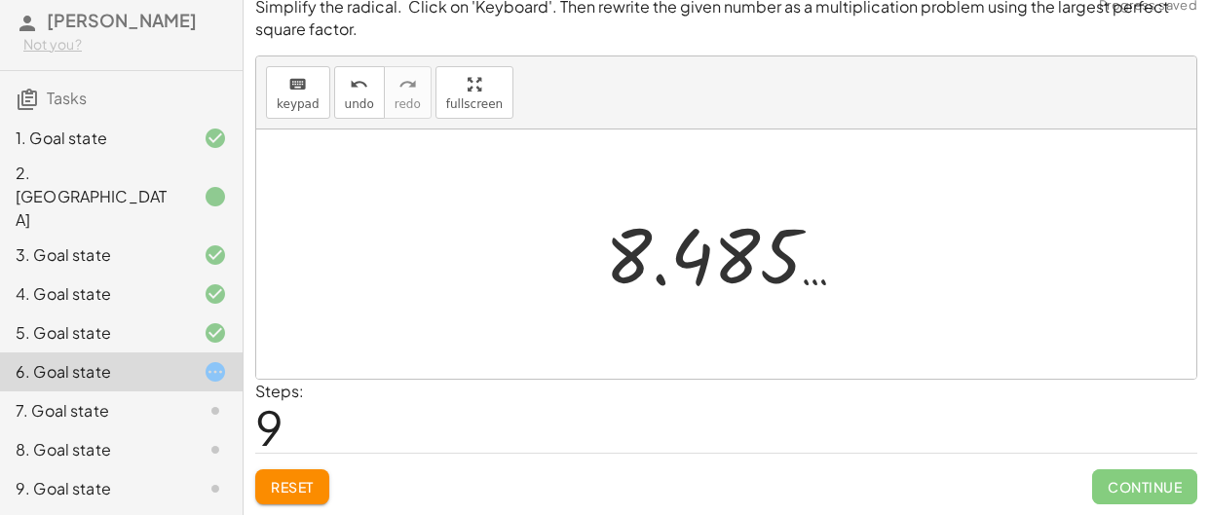
click at [689, 267] on div at bounding box center [733, 255] width 277 height 96
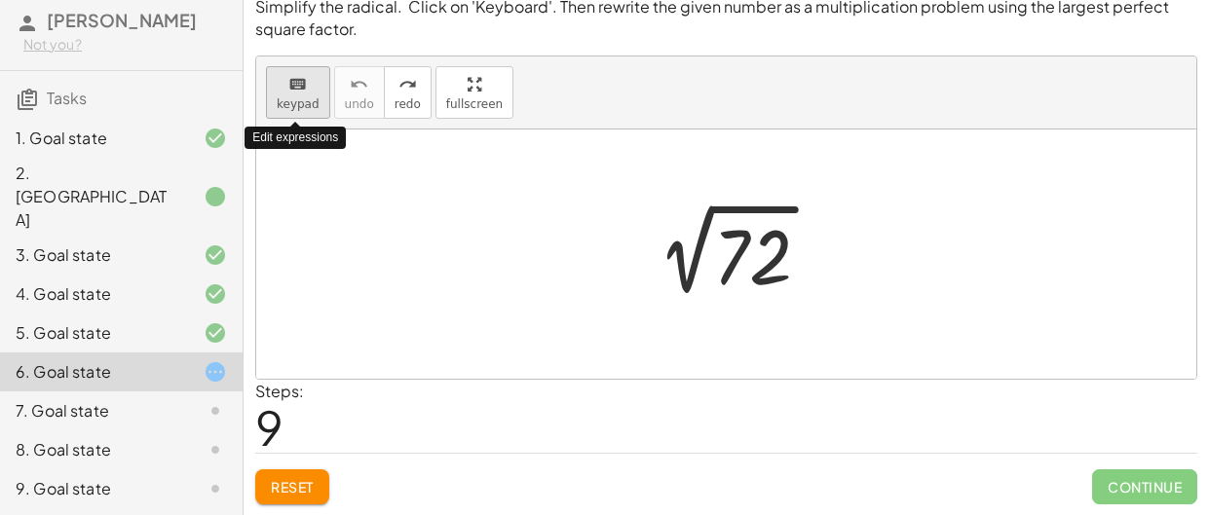
click at [289, 92] on icon "keyboard" at bounding box center [297, 84] width 19 height 23
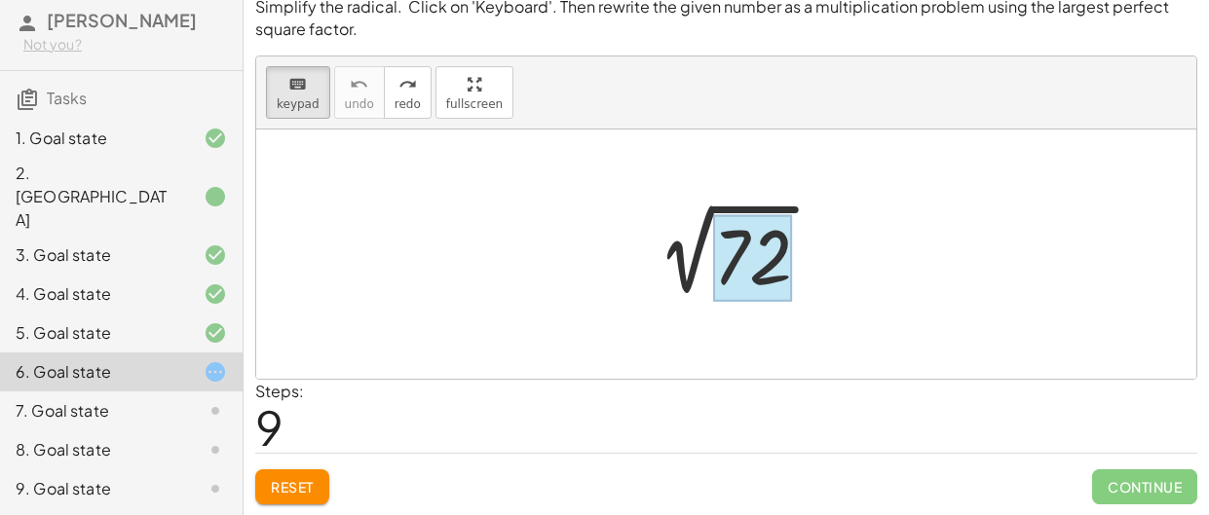
click at [754, 263] on div at bounding box center [752, 257] width 79 height 87
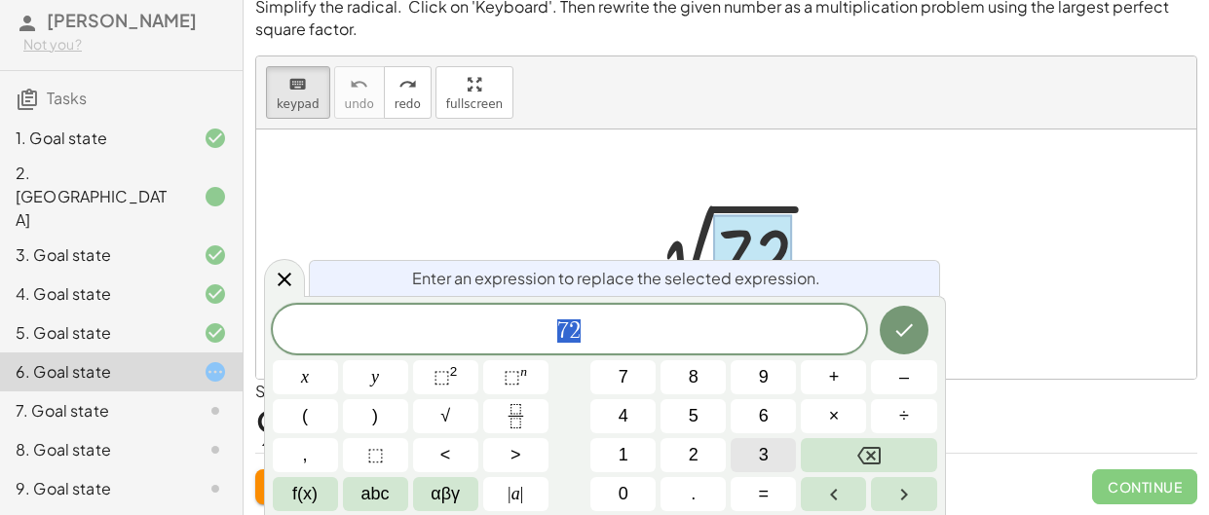
click at [768, 453] on span "3" at bounding box center [764, 455] width 10 height 26
click at [760, 415] on span "6" at bounding box center [764, 416] width 10 height 26
click at [823, 417] on button "×" at bounding box center [833, 417] width 65 height 34
click at [712, 447] on button "2" at bounding box center [693, 456] width 65 height 34
click at [894, 344] on button "Done" at bounding box center [904, 330] width 49 height 49
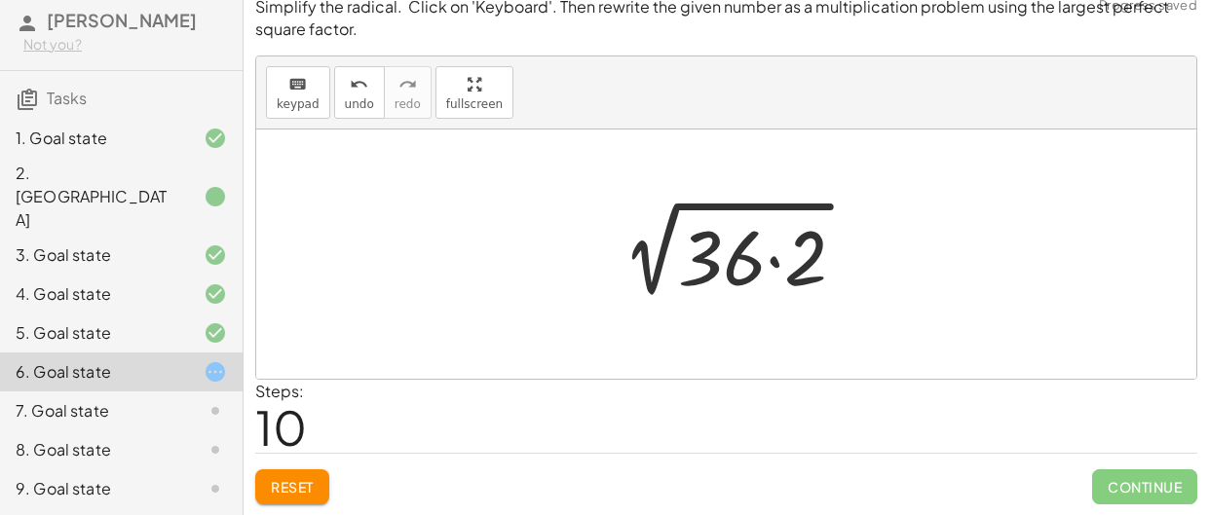
click at [738, 261] on div at bounding box center [733, 255] width 275 height 100
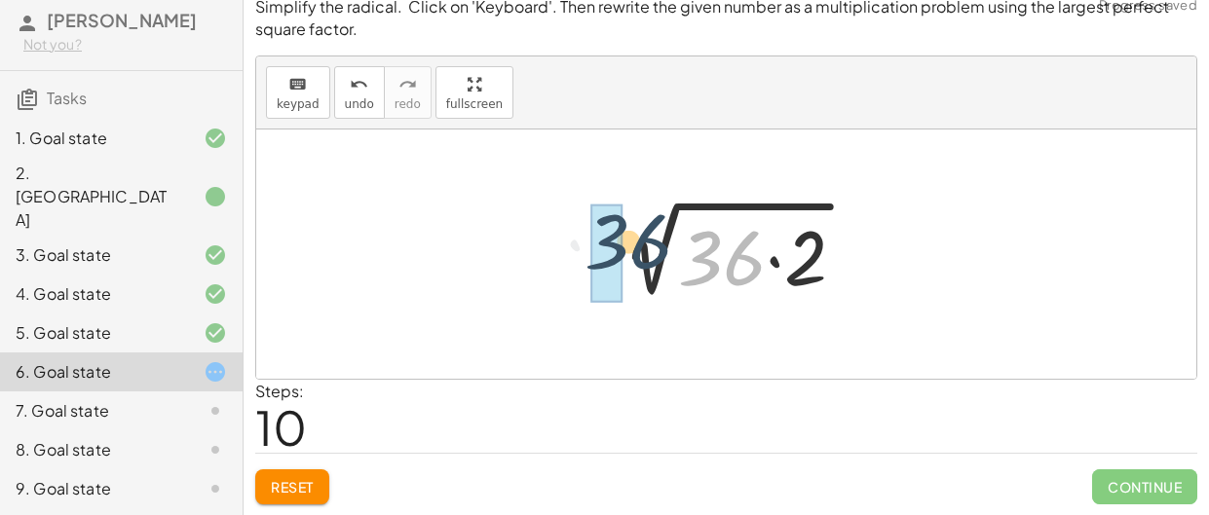
drag, startPoint x: 738, startPoint y: 261, endPoint x: 630, endPoint y: 244, distance: 109.6
click at [630, 244] on div at bounding box center [733, 255] width 275 height 100
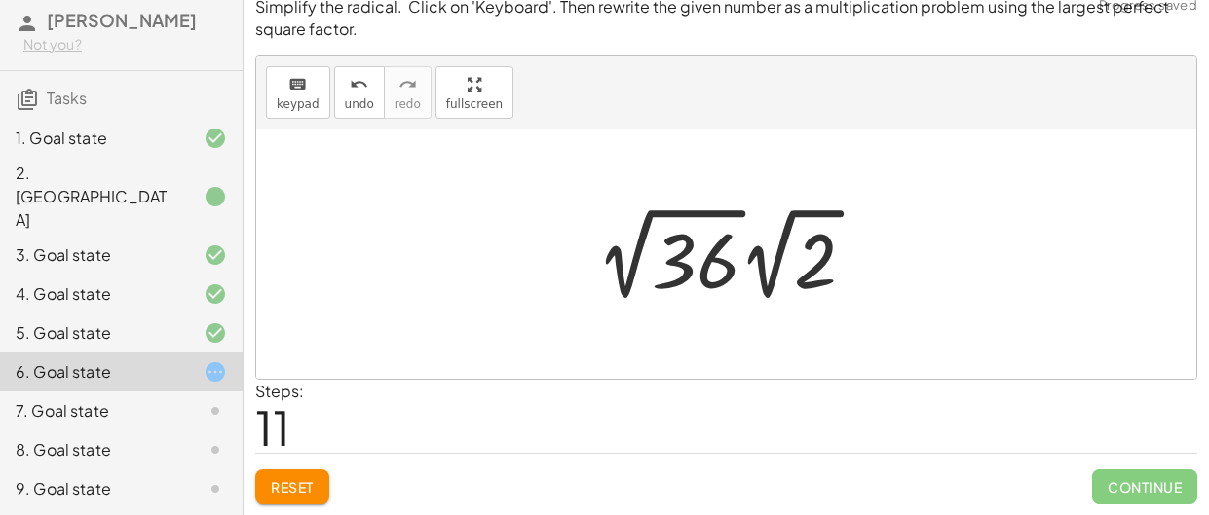
click at [701, 257] on div at bounding box center [734, 254] width 294 height 107
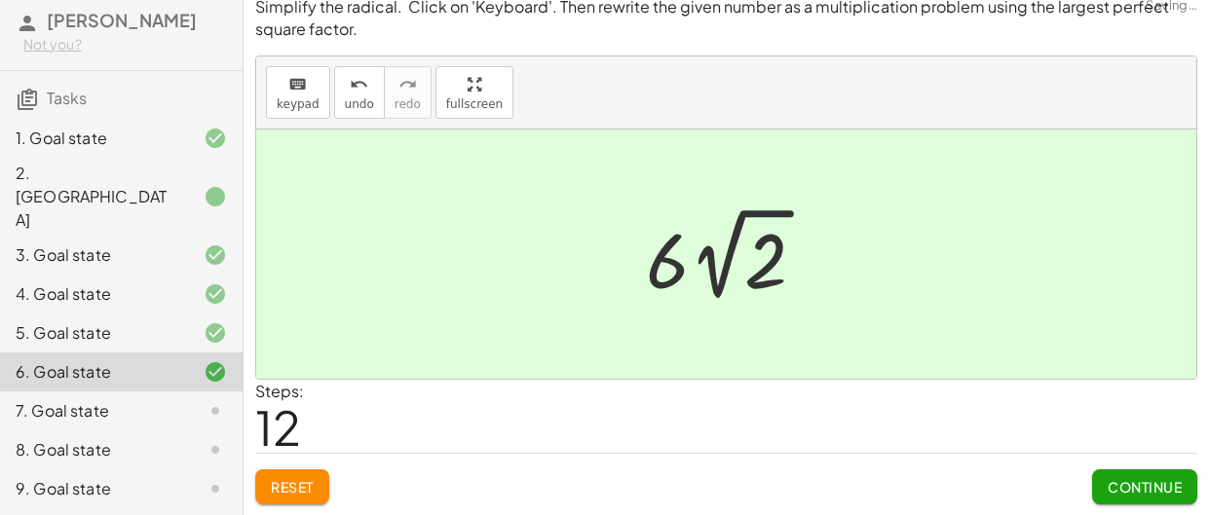
click at [1138, 490] on span "Continue" at bounding box center [1145, 487] width 74 height 18
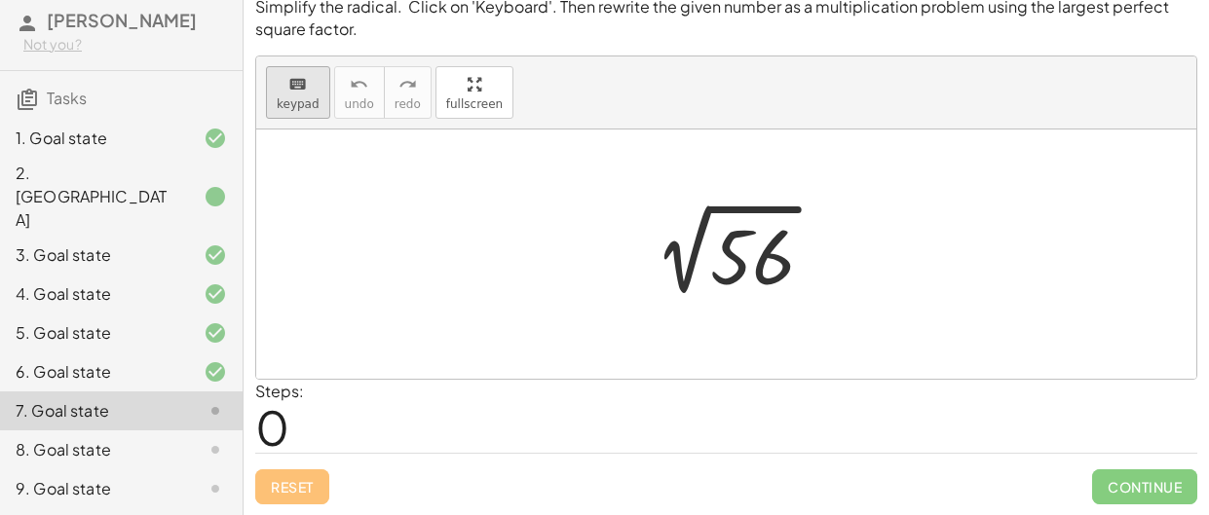
click at [277, 80] on div "keyboard" at bounding box center [298, 83] width 43 height 23
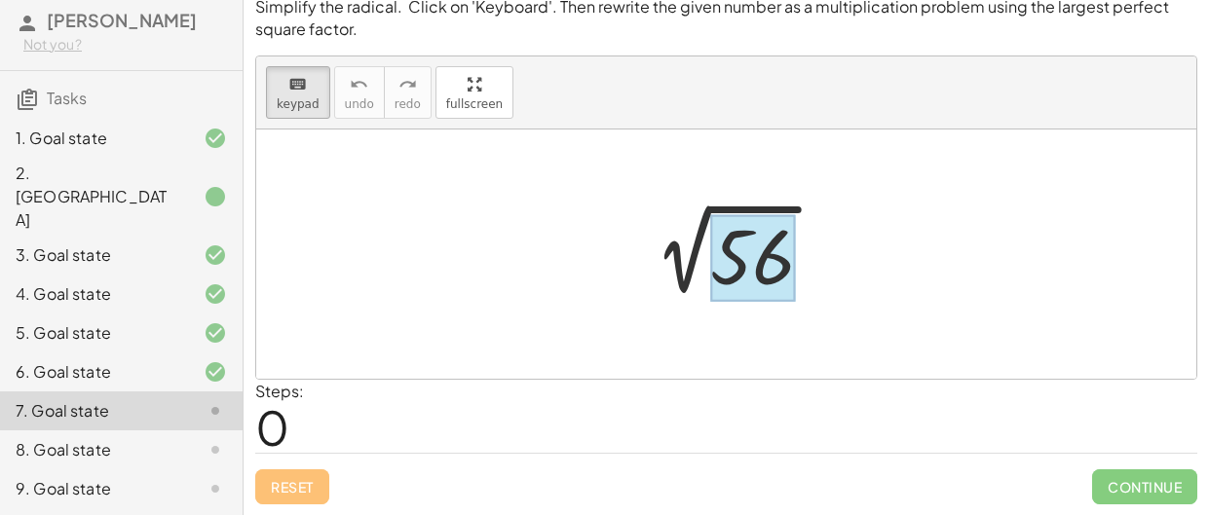
click at [745, 271] on div at bounding box center [752, 257] width 85 height 87
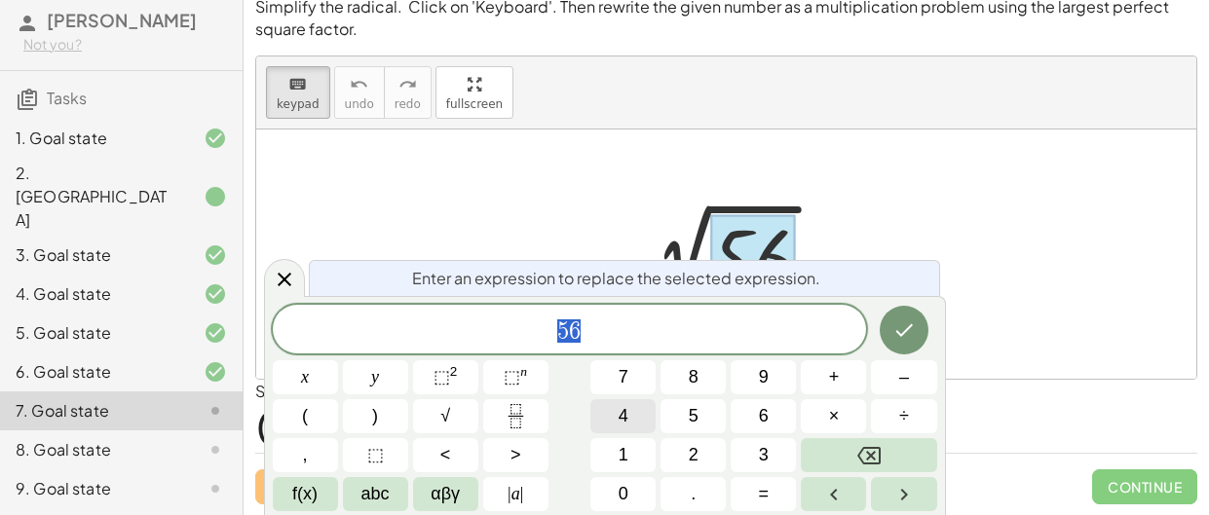
click at [637, 417] on button "4" at bounding box center [623, 417] width 65 height 34
click at [814, 413] on button "×" at bounding box center [833, 417] width 65 height 34
click at [638, 461] on button "1" at bounding box center [623, 456] width 65 height 34
click at [615, 417] on button "4" at bounding box center [623, 417] width 65 height 34
click at [910, 335] on icon "Done" at bounding box center [904, 330] width 23 height 23
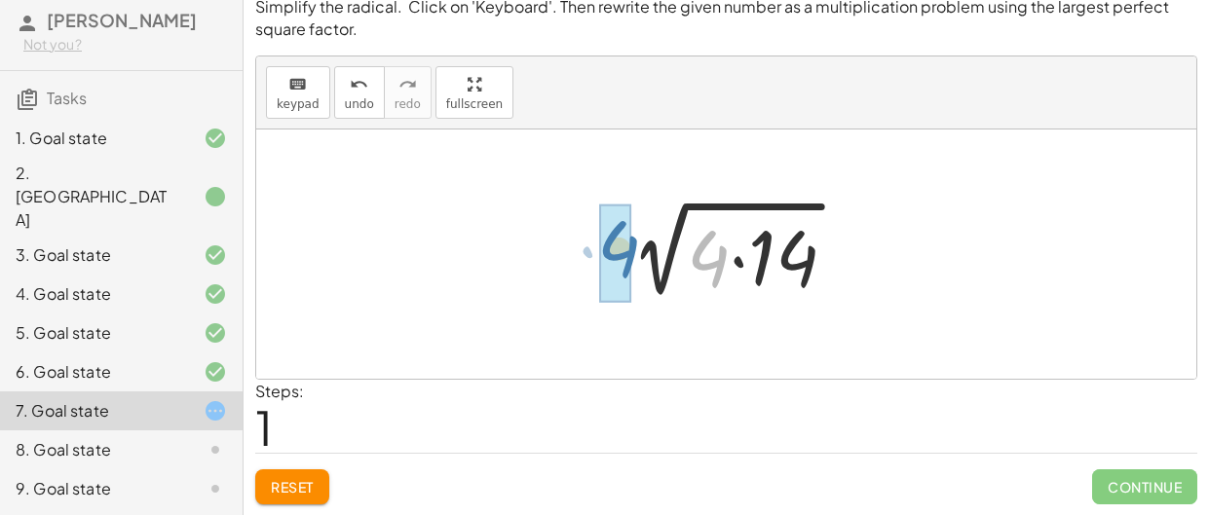
drag, startPoint x: 715, startPoint y: 261, endPoint x: 622, endPoint y: 251, distance: 94.1
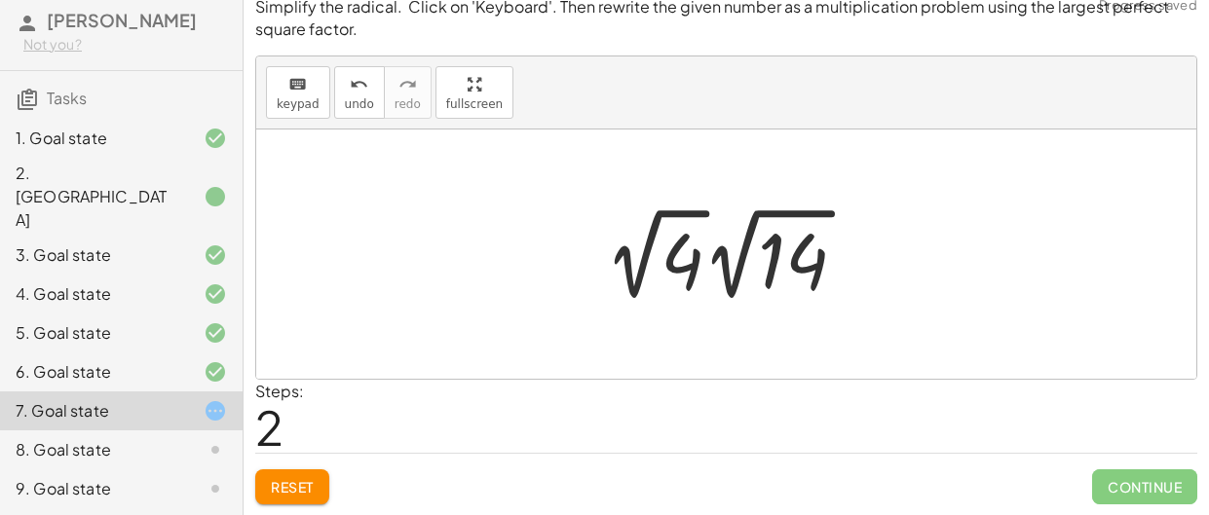
click at [675, 258] on div at bounding box center [733, 254] width 277 height 107
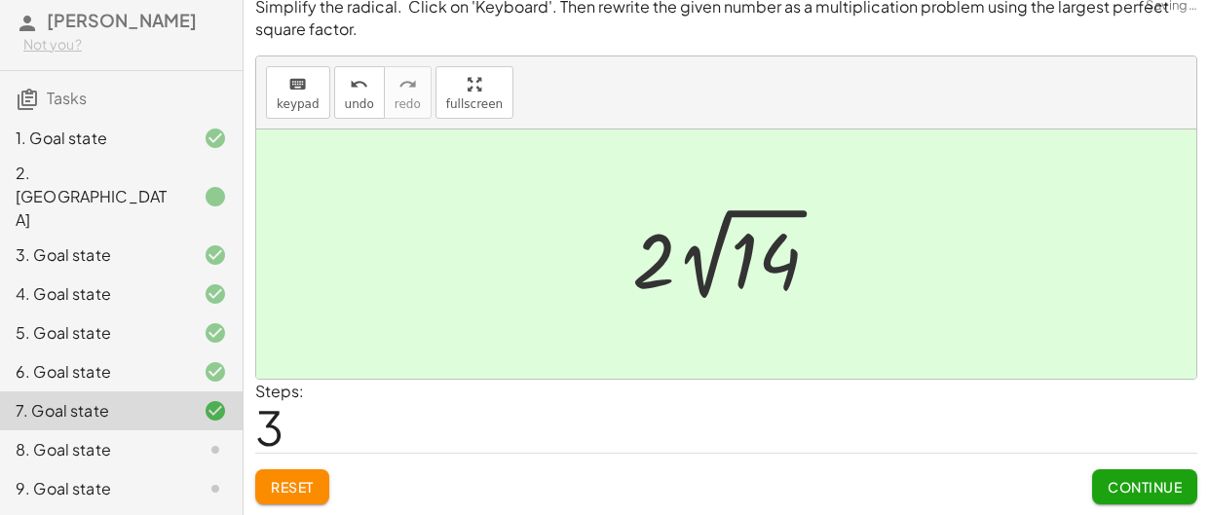
click at [1159, 495] on button "Continue" at bounding box center [1144, 487] width 105 height 35
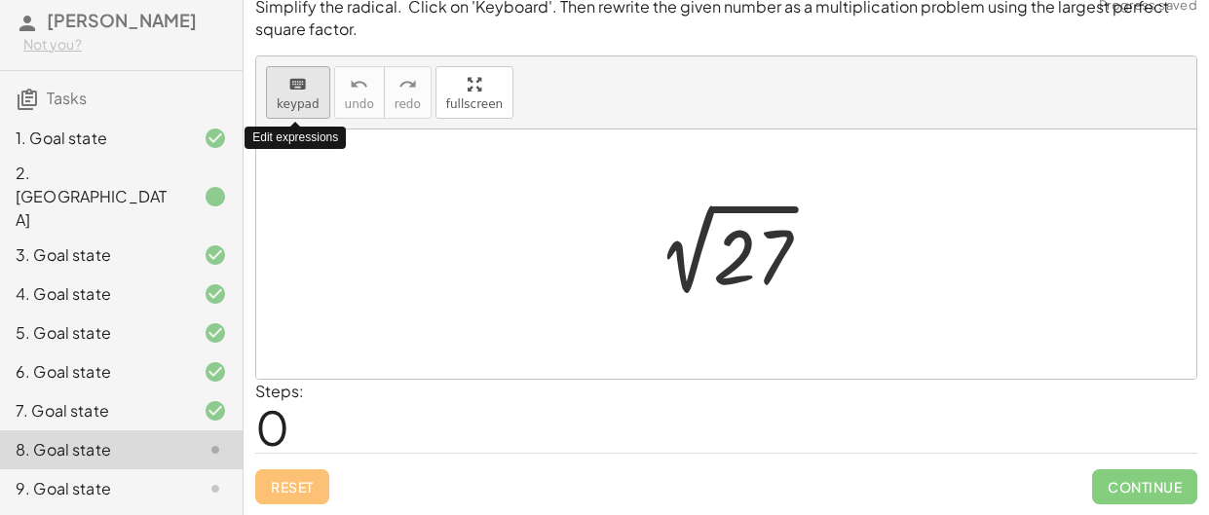
click at [311, 100] on span "keypad" at bounding box center [298, 104] width 43 height 14
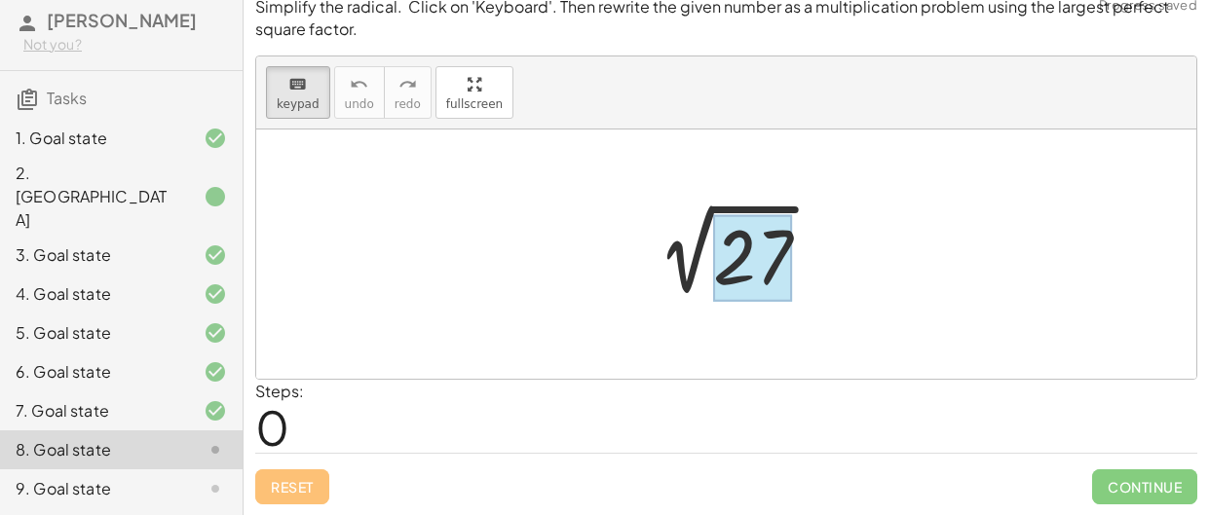
click at [752, 240] on div at bounding box center [752, 257] width 79 height 87
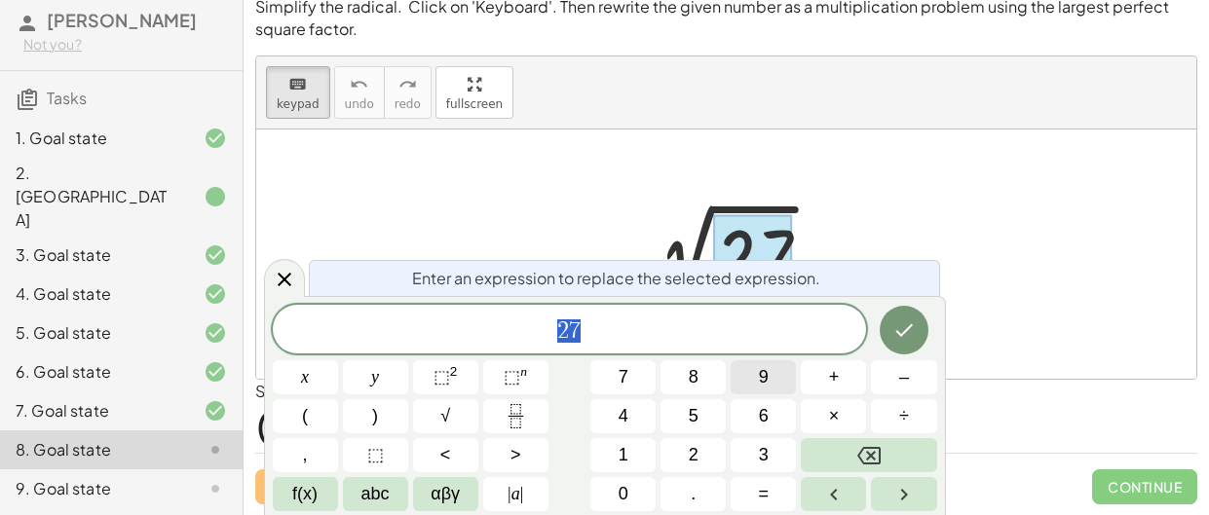
click at [783, 383] on button "9" at bounding box center [763, 378] width 65 height 34
click at [827, 406] on button "×" at bounding box center [833, 417] width 65 height 34
click at [775, 450] on button "3" at bounding box center [763, 456] width 65 height 34
click at [893, 336] on icon "Done" at bounding box center [904, 330] width 23 height 23
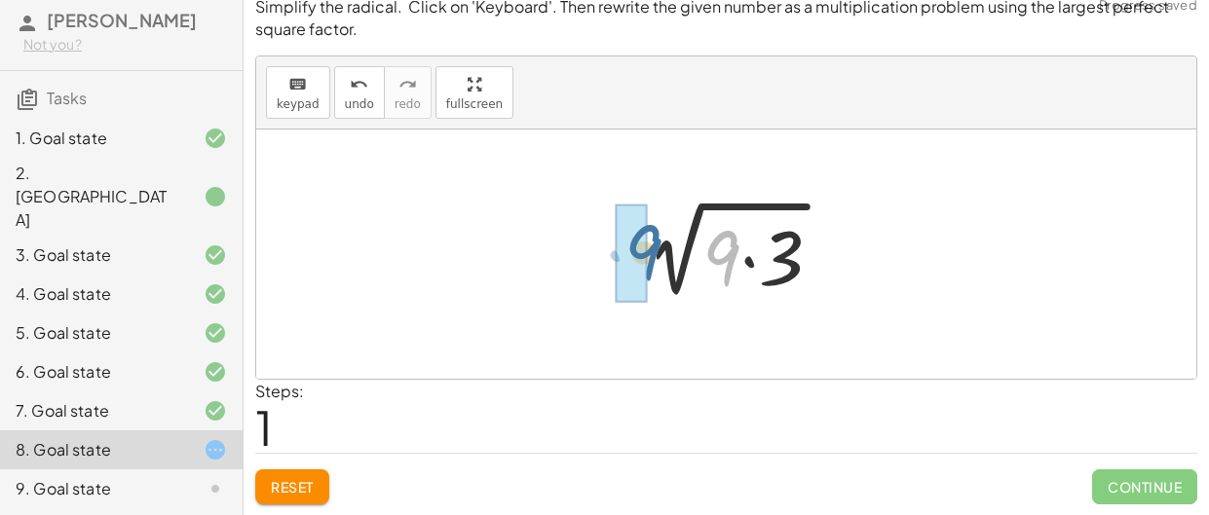
drag, startPoint x: 716, startPoint y: 248, endPoint x: 635, endPoint y: 242, distance: 81.1
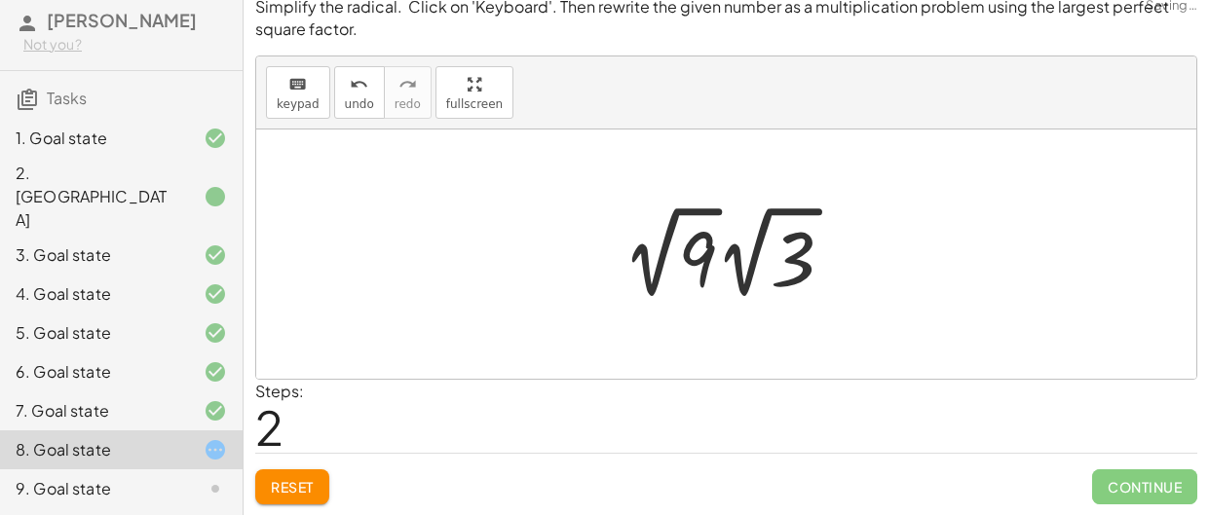
click at [684, 252] on div at bounding box center [736, 252] width 247 height 107
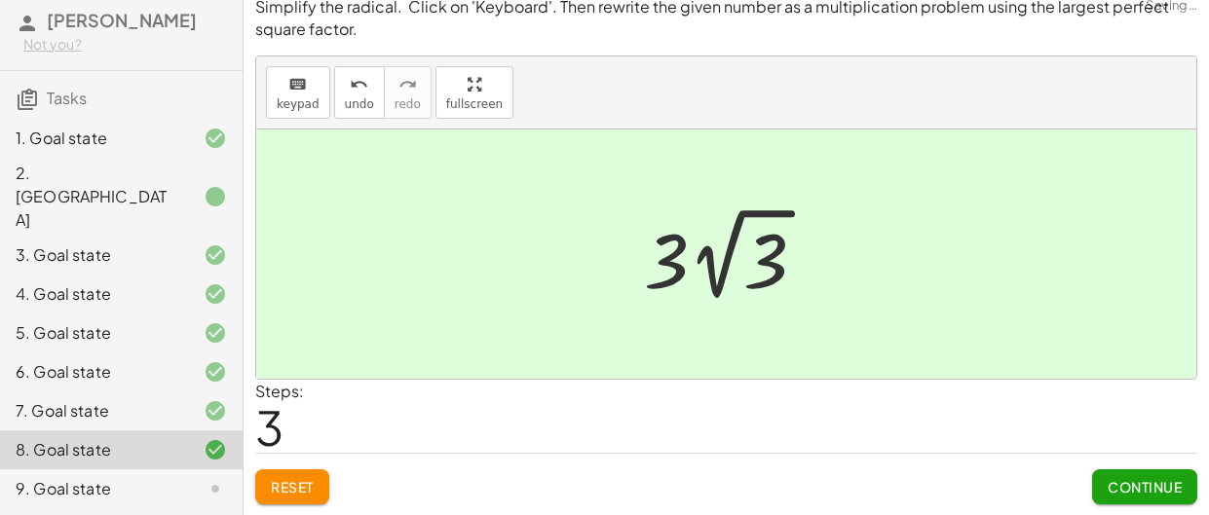
click at [1139, 479] on span "Continue" at bounding box center [1145, 487] width 74 height 18
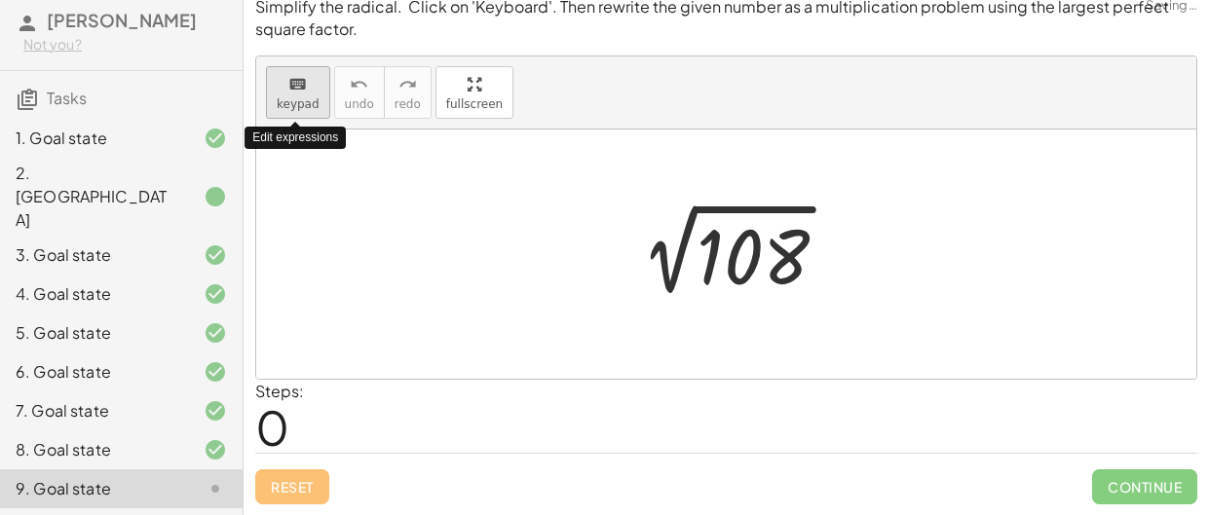
click at [291, 78] on icon "keyboard" at bounding box center [297, 84] width 19 height 23
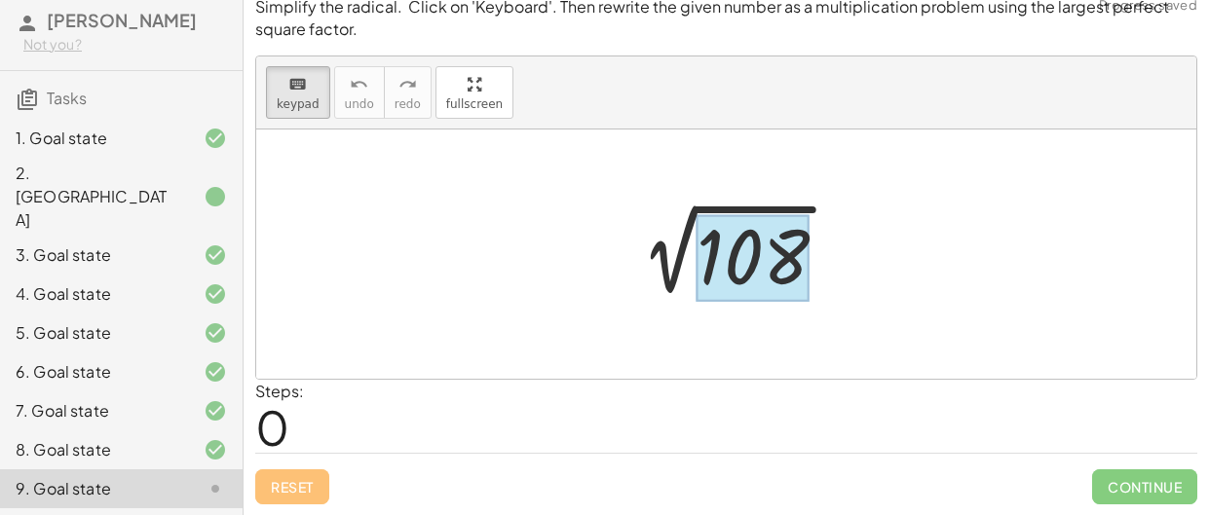
click at [755, 267] on div at bounding box center [753, 257] width 113 height 87
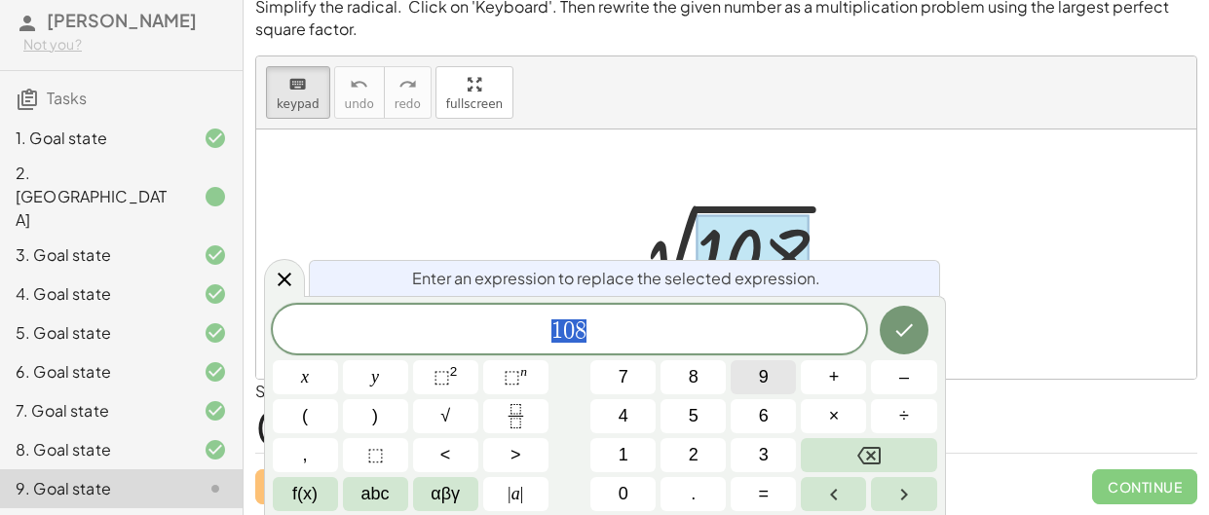
click at [764, 373] on span "9" at bounding box center [764, 377] width 10 height 26
click at [829, 423] on span "×" at bounding box center [834, 416] width 11 height 26
click at [621, 463] on span "1" at bounding box center [624, 455] width 10 height 26
click at [683, 456] on button "2" at bounding box center [693, 456] width 65 height 34
click at [902, 341] on button "Done" at bounding box center [904, 330] width 49 height 49
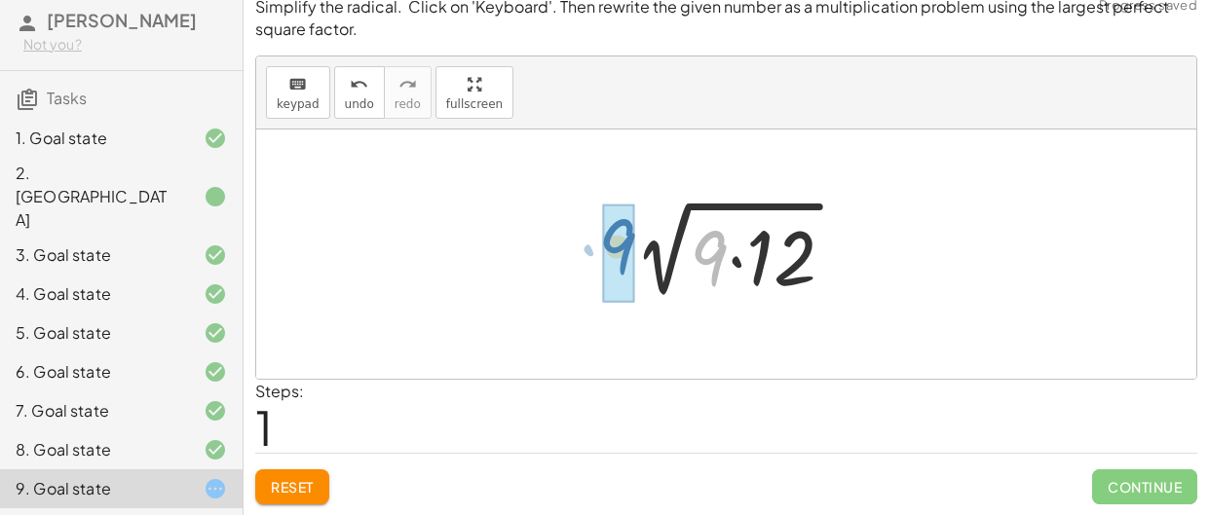
drag, startPoint x: 699, startPoint y: 250, endPoint x: 607, endPoint y: 239, distance: 92.3
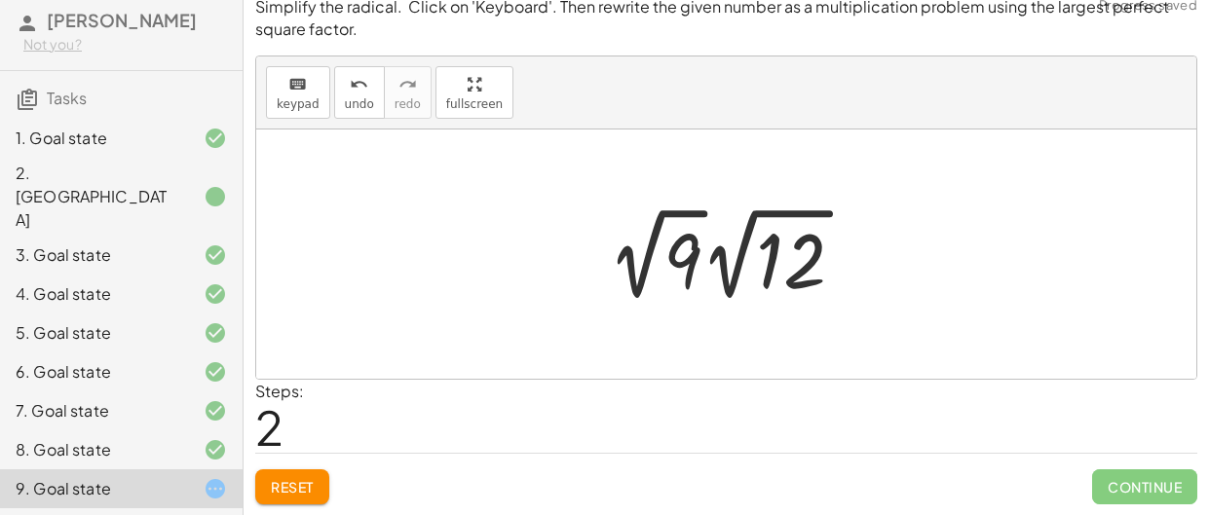
click at [653, 253] on div at bounding box center [734, 254] width 272 height 107
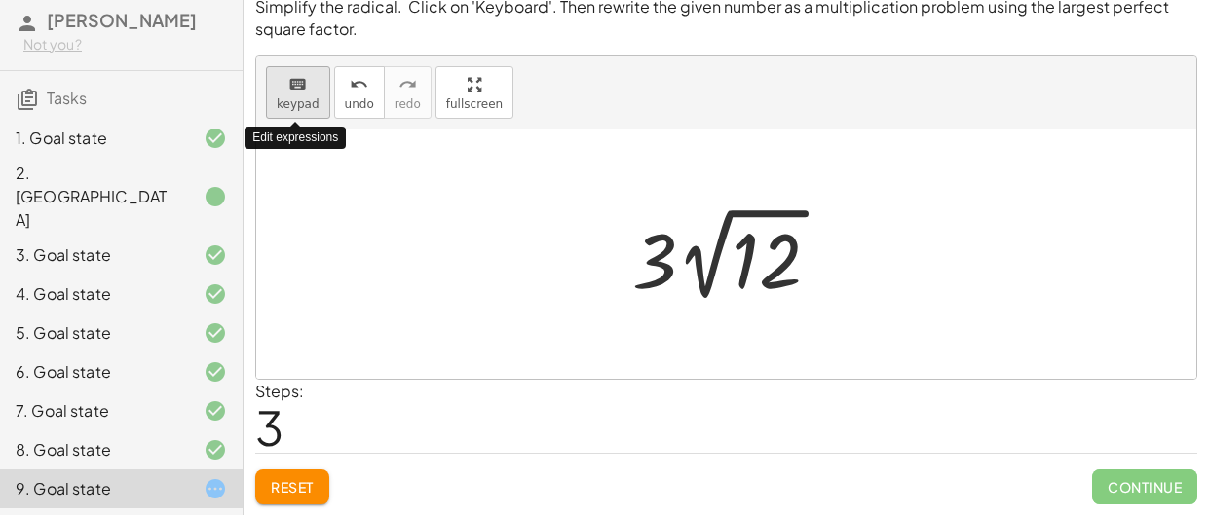
click at [313, 94] on div "keyboard" at bounding box center [298, 83] width 43 height 23
click at [350, 94] on icon "undo" at bounding box center [359, 84] width 19 height 23
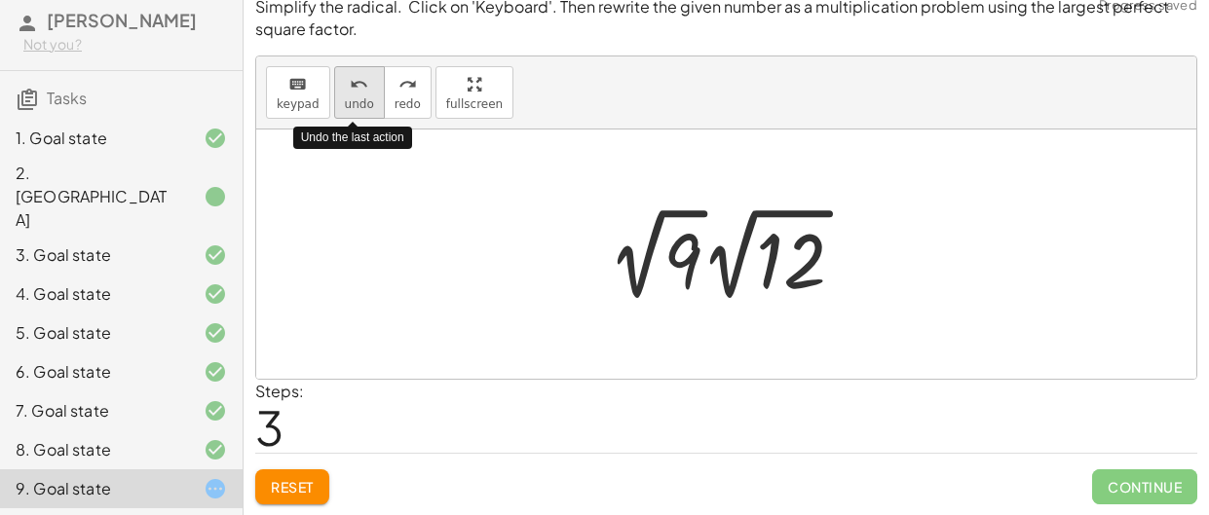
click at [350, 94] on icon "undo" at bounding box center [359, 84] width 19 height 23
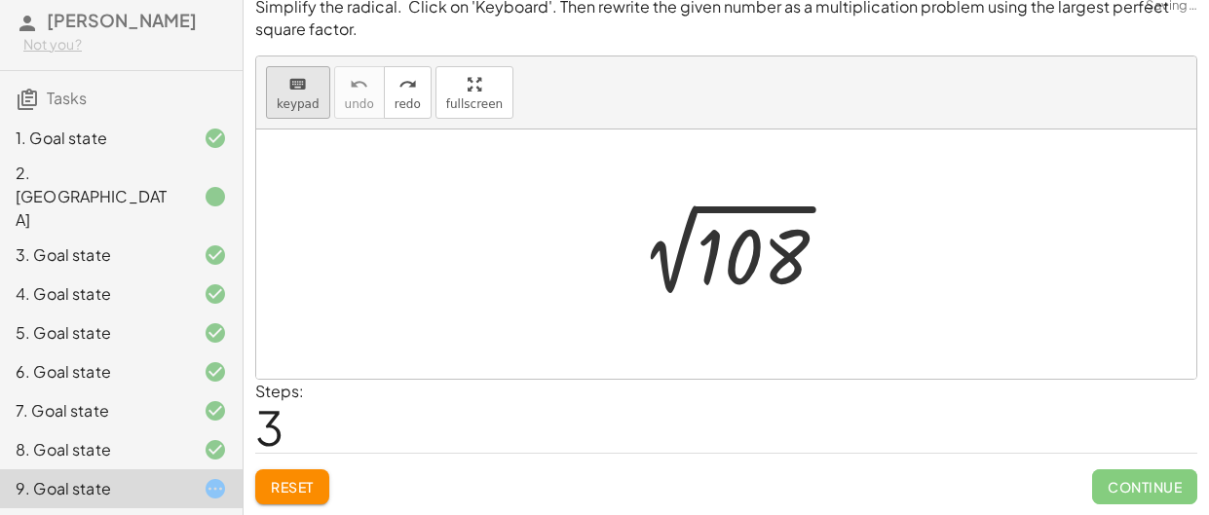
click at [302, 100] on span "keypad" at bounding box center [298, 104] width 43 height 14
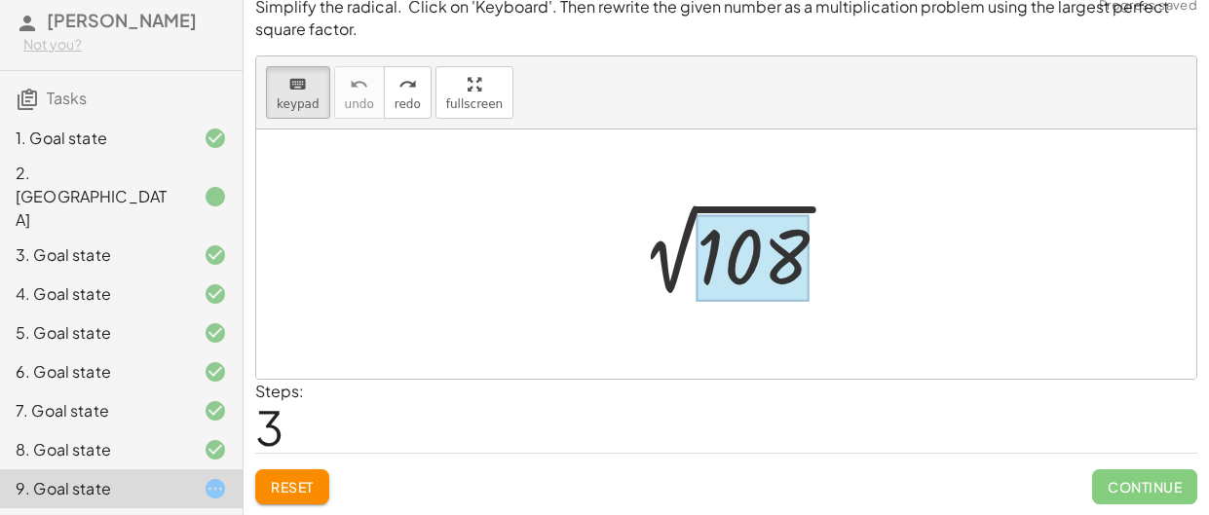
click at [754, 254] on div at bounding box center [753, 257] width 113 height 87
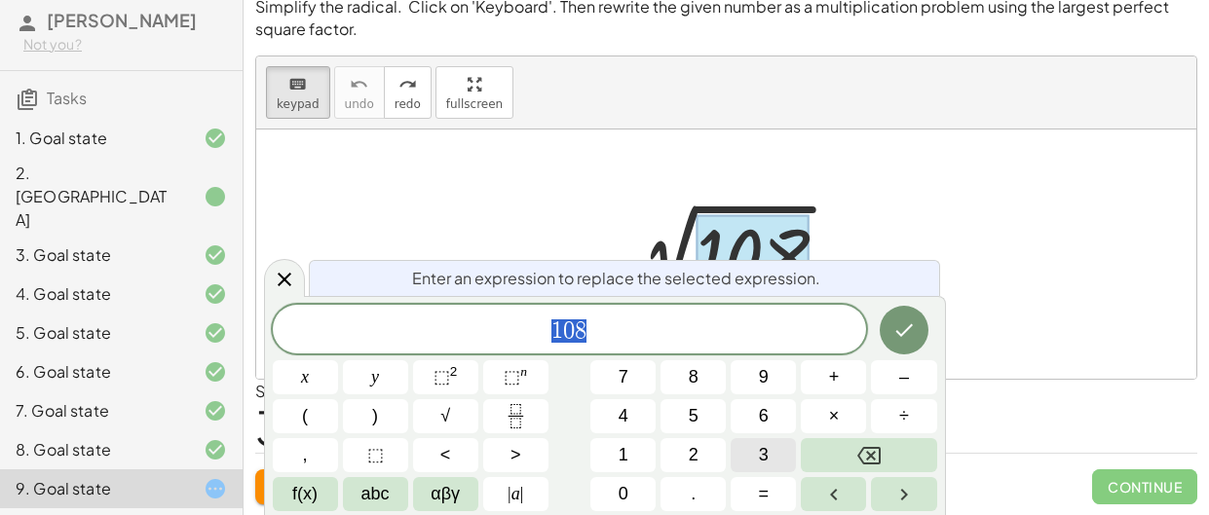
click at [774, 441] on button "3" at bounding box center [763, 456] width 65 height 34
click at [770, 421] on button "6" at bounding box center [763, 417] width 65 height 34
click at [821, 405] on button "×" at bounding box center [833, 417] width 65 height 34
click at [776, 450] on button "3" at bounding box center [763, 456] width 65 height 34
click at [914, 347] on button "Done" at bounding box center [904, 330] width 49 height 49
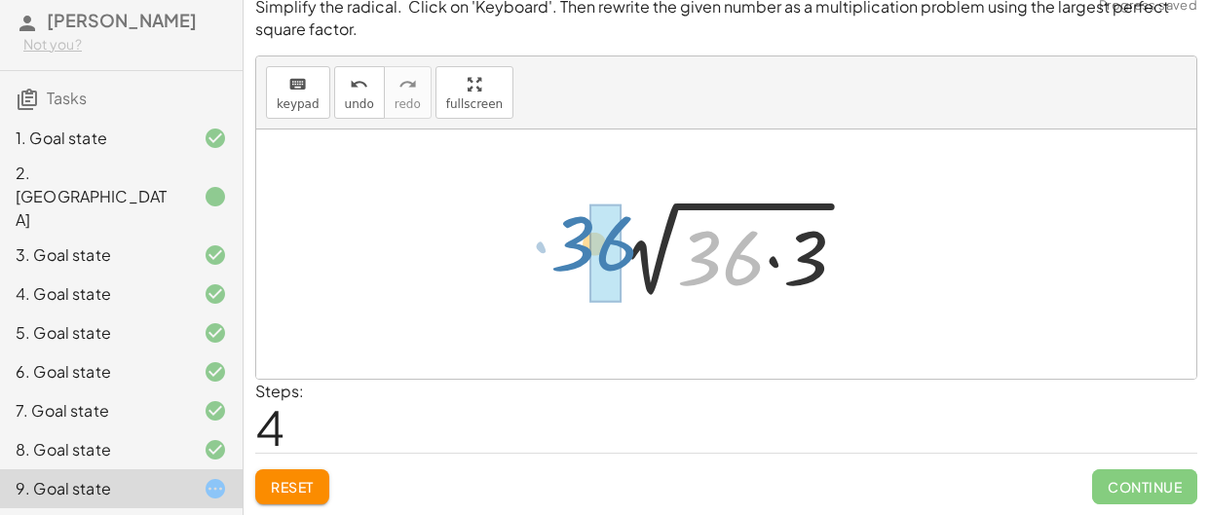
drag, startPoint x: 736, startPoint y: 269, endPoint x: 611, endPoint y: 256, distance: 125.4
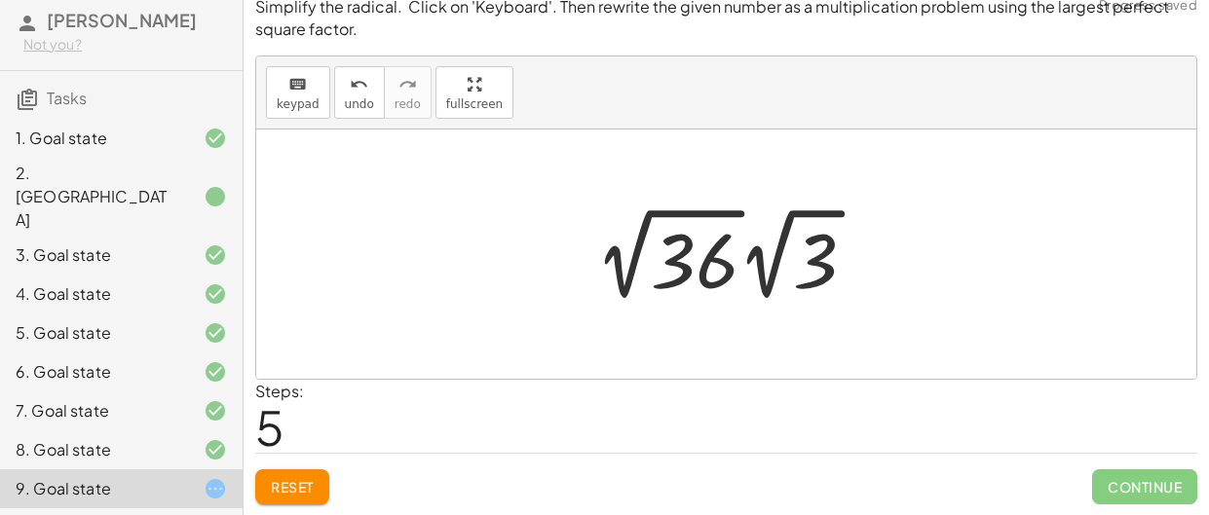
click at [680, 264] on div at bounding box center [734, 254] width 296 height 107
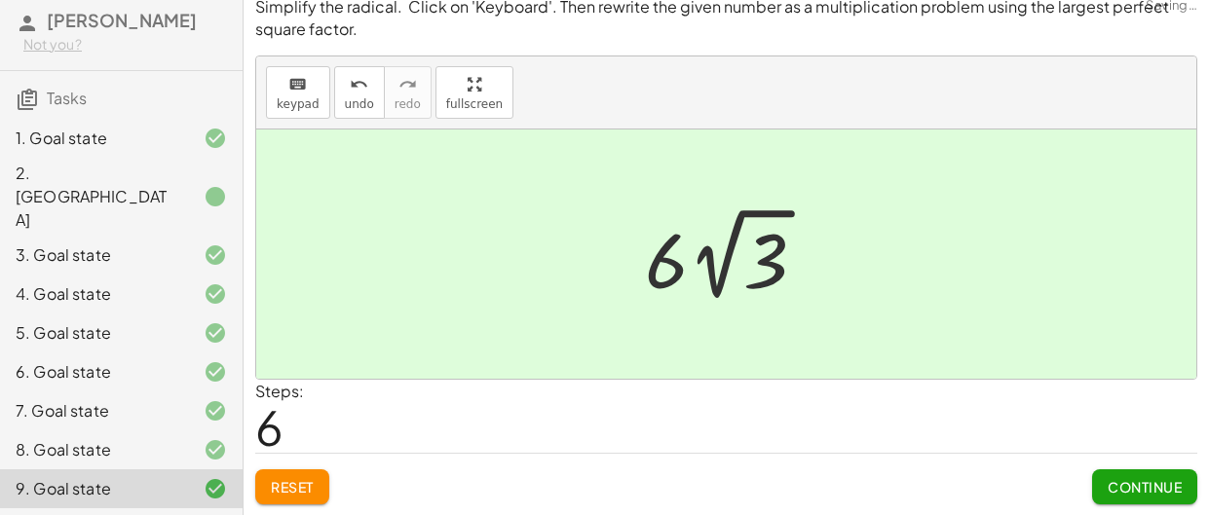
click at [1152, 498] on button "Continue" at bounding box center [1144, 487] width 105 height 35
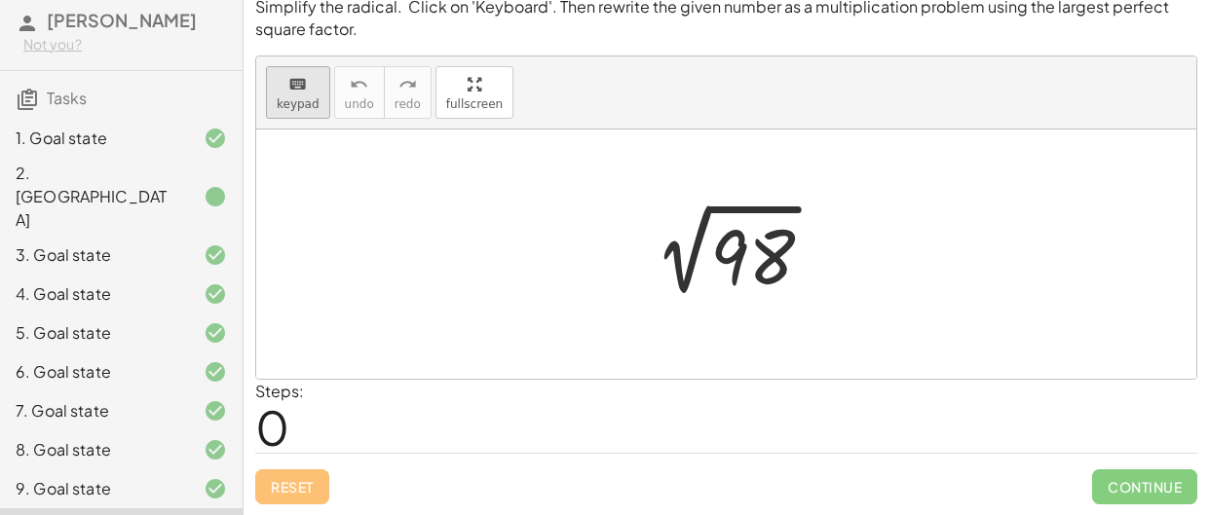
click at [284, 108] on span "keypad" at bounding box center [298, 104] width 43 height 14
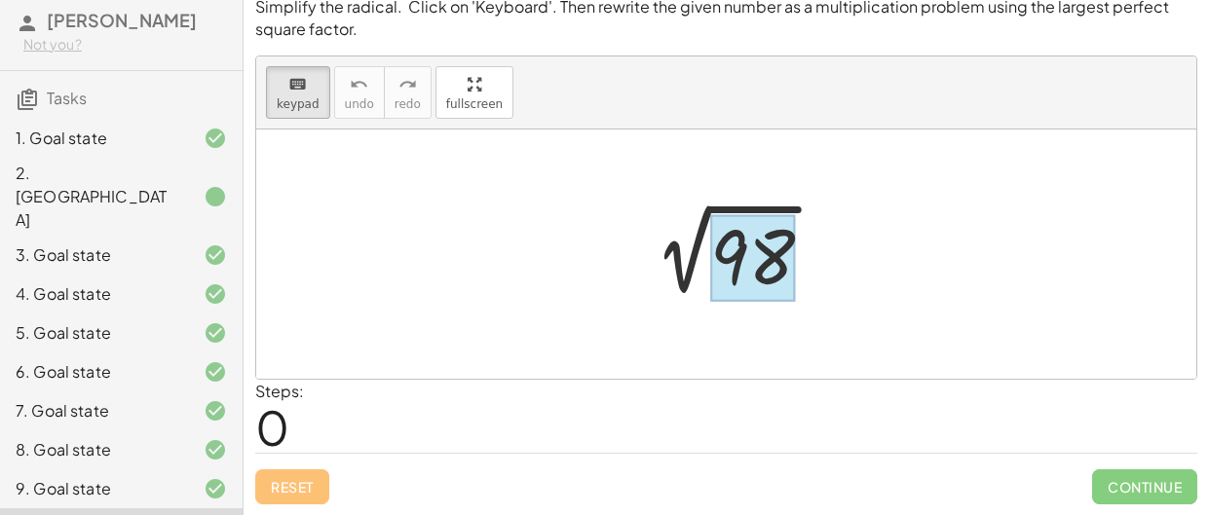
click at [761, 257] on div at bounding box center [752, 257] width 85 height 87
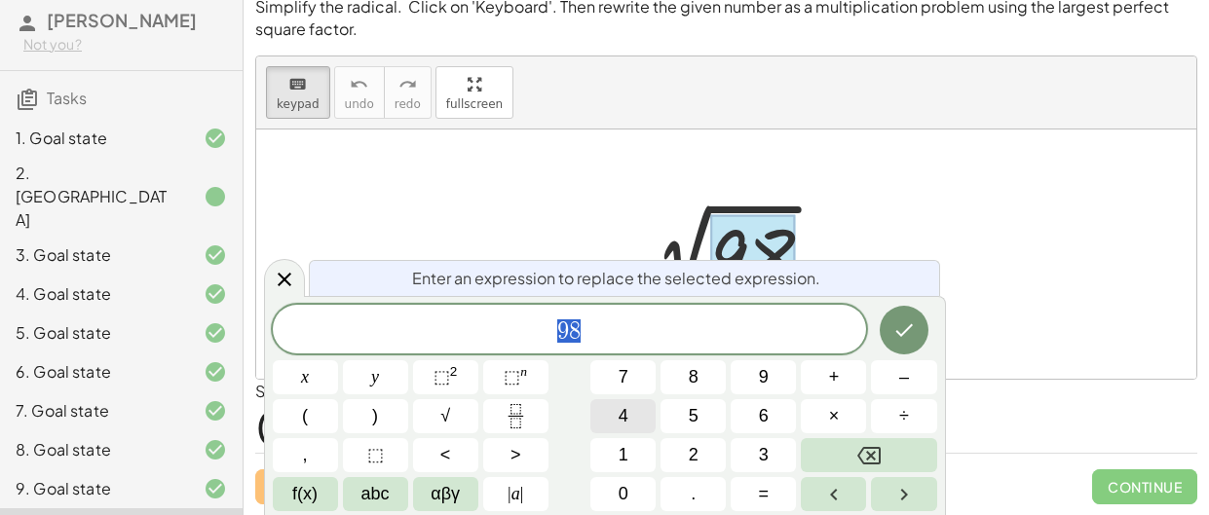
click at [626, 425] on span "4" at bounding box center [624, 416] width 10 height 26
click at [783, 374] on button "9" at bounding box center [763, 378] width 65 height 34
click at [833, 418] on span "×" at bounding box center [834, 416] width 11 height 26
click at [697, 451] on span "2" at bounding box center [694, 455] width 10 height 26
click at [905, 342] on button "Done" at bounding box center [904, 330] width 49 height 49
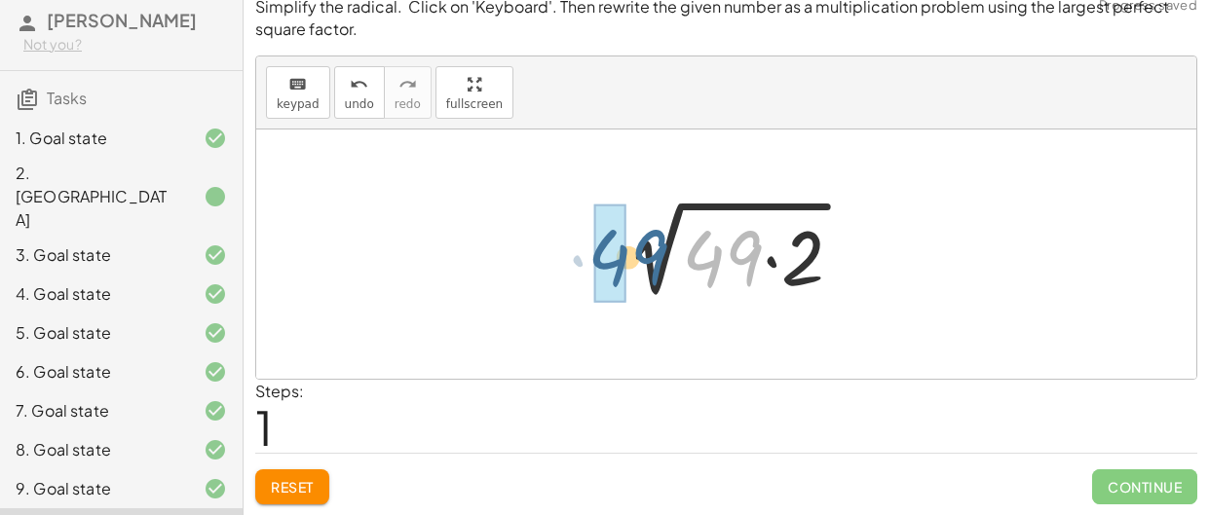
drag, startPoint x: 725, startPoint y: 248, endPoint x: 630, endPoint y: 247, distance: 95.5
click at [630, 247] on div at bounding box center [734, 255] width 268 height 100
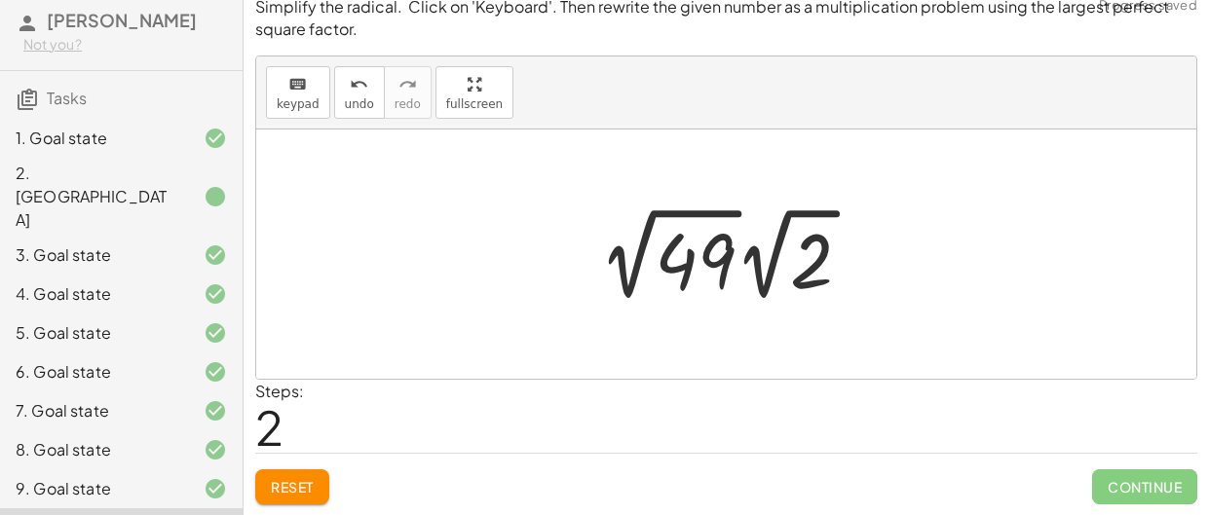
click at [716, 258] on div at bounding box center [733, 254] width 287 height 107
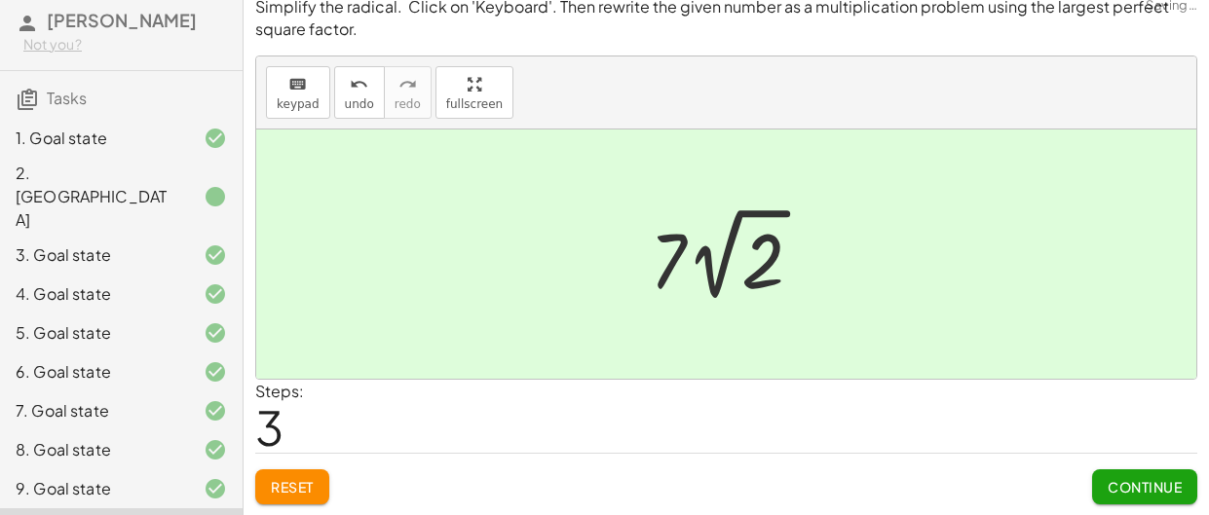
click at [1128, 481] on span "Continue" at bounding box center [1145, 487] width 74 height 18
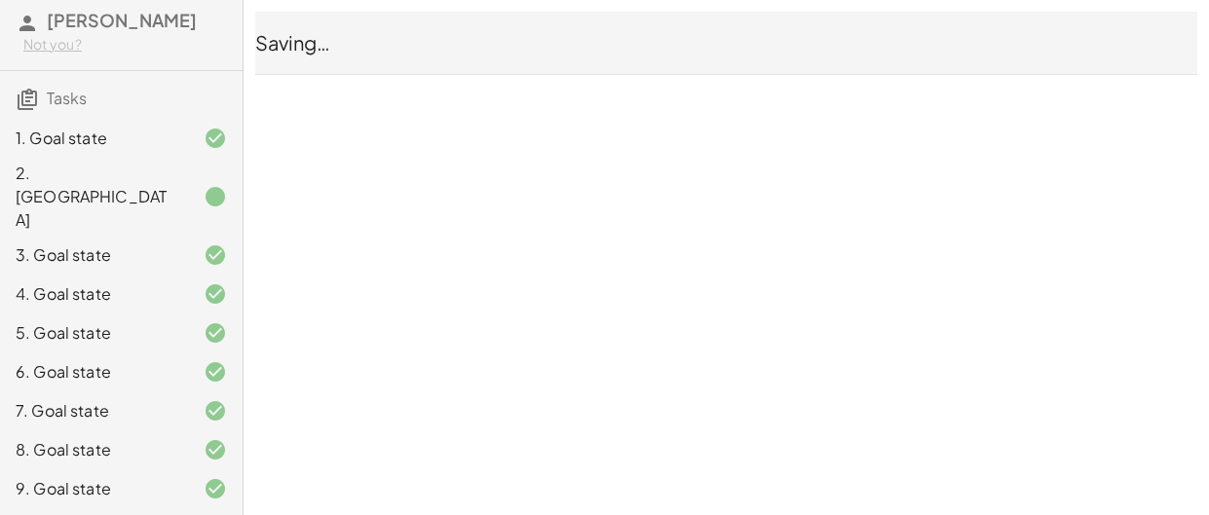
scroll to position [0, 0]
